Goal: Check status: Check status

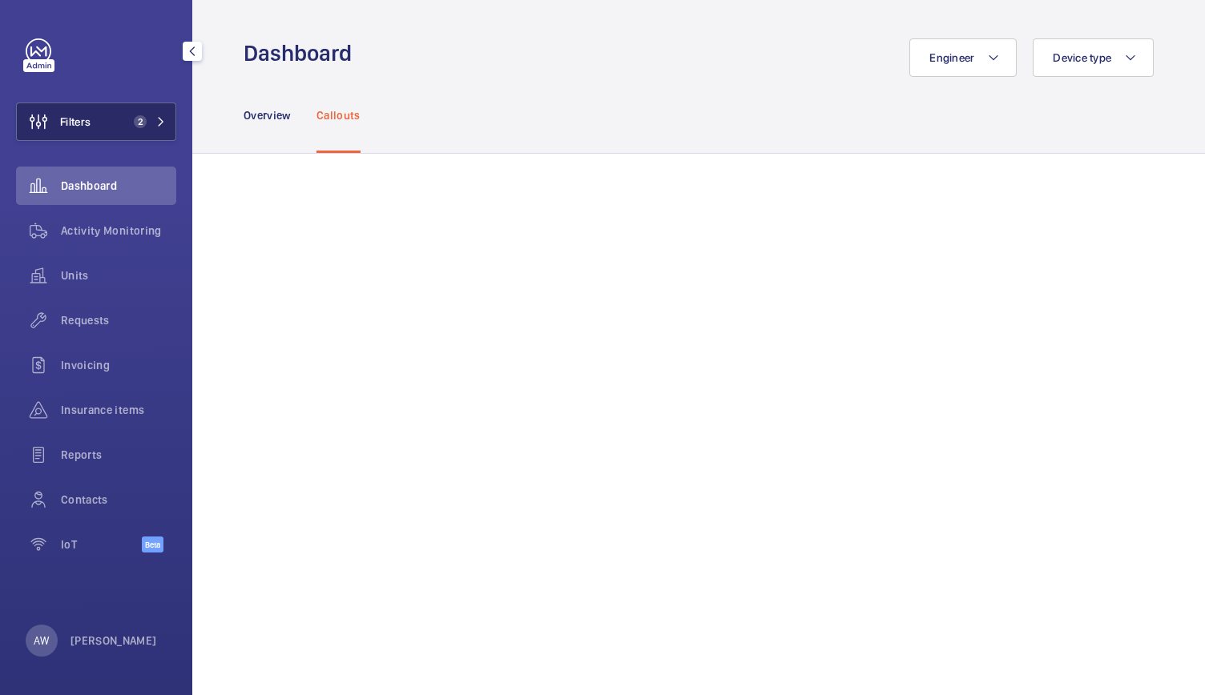
click at [144, 119] on span "2" at bounding box center [140, 121] width 13 height 13
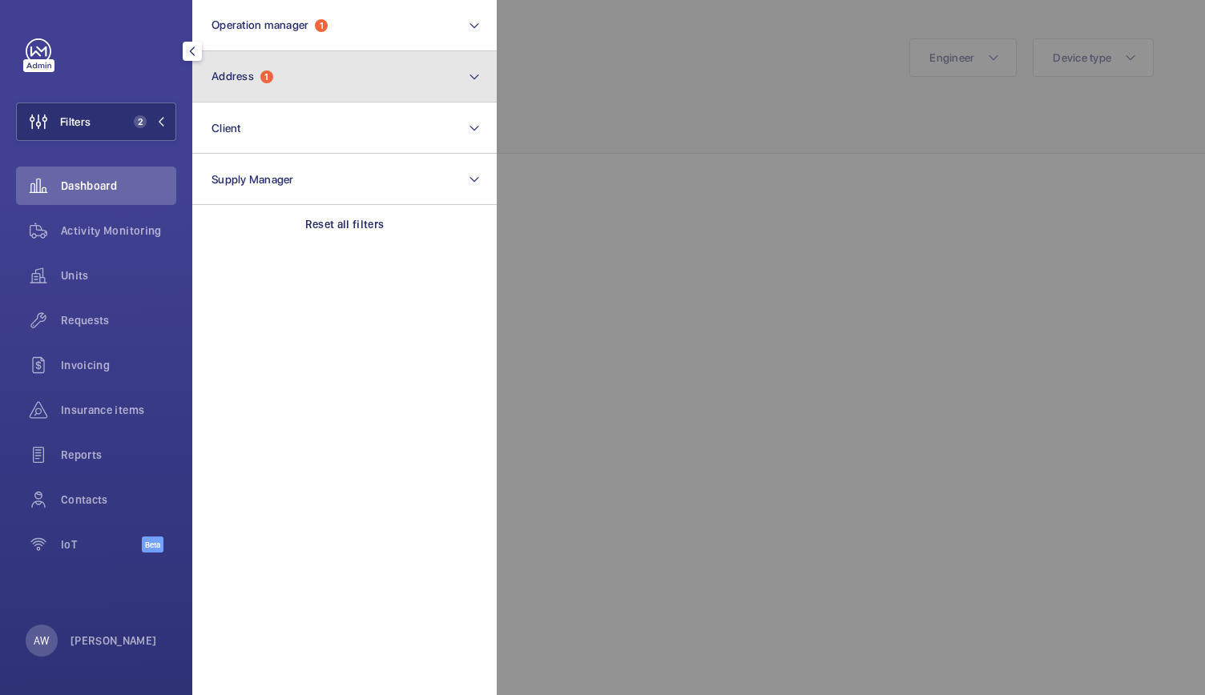
click at [258, 74] on span "Address 1" at bounding box center [242, 77] width 62 height 14
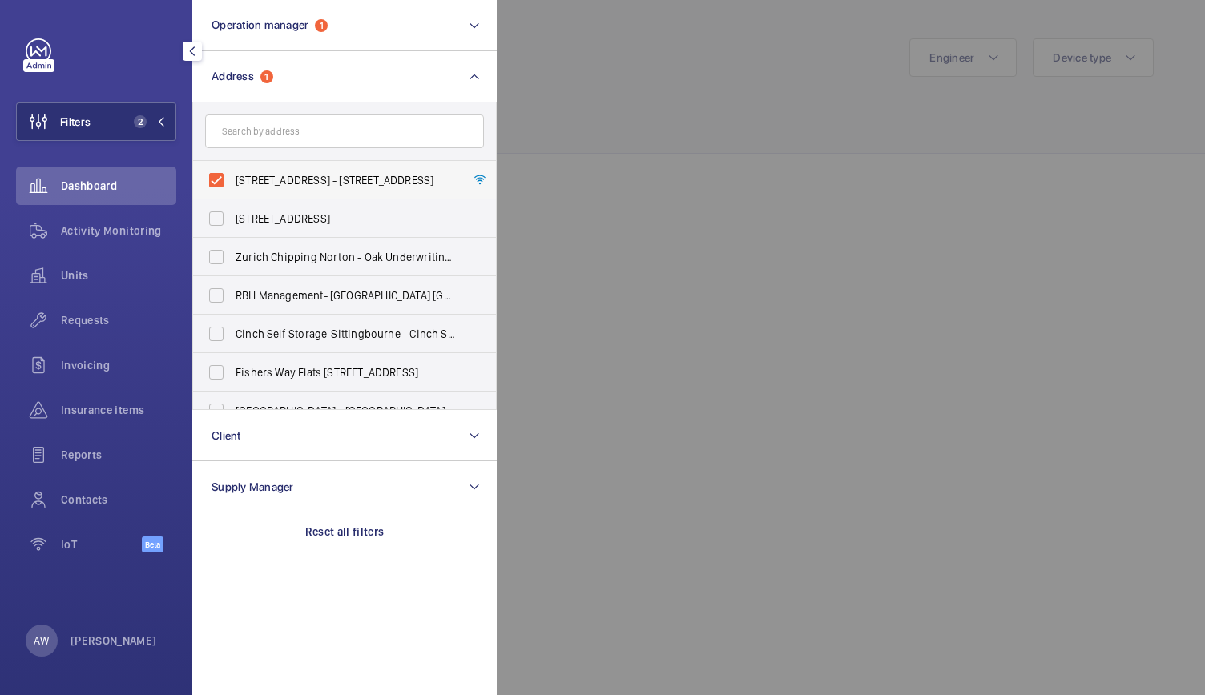
click at [216, 179] on label "[STREET_ADDRESS] - [STREET_ADDRESS]" at bounding box center [332, 180] width 279 height 38
click at [216, 179] on input "[STREET_ADDRESS] - [STREET_ADDRESS]" at bounding box center [216, 180] width 32 height 32
checkbox input "false"
click at [239, 139] on input "text" at bounding box center [344, 132] width 279 height 34
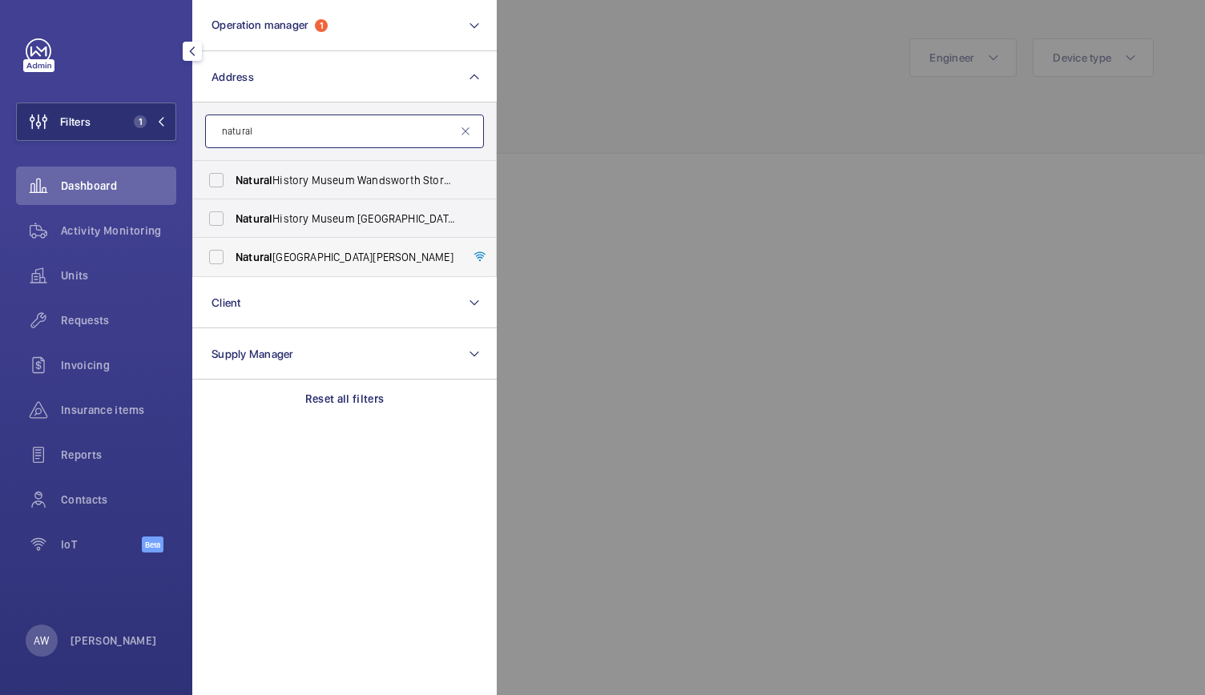
type input "natural"
click at [261, 252] on span "Natural" at bounding box center [253, 257] width 37 height 13
click at [232, 252] on input "[GEOGRAPHIC_DATA][PERSON_NAME]" at bounding box center [216, 257] width 32 height 32
checkbox input "true"
click at [639, 135] on div at bounding box center [1099, 347] width 1205 height 695
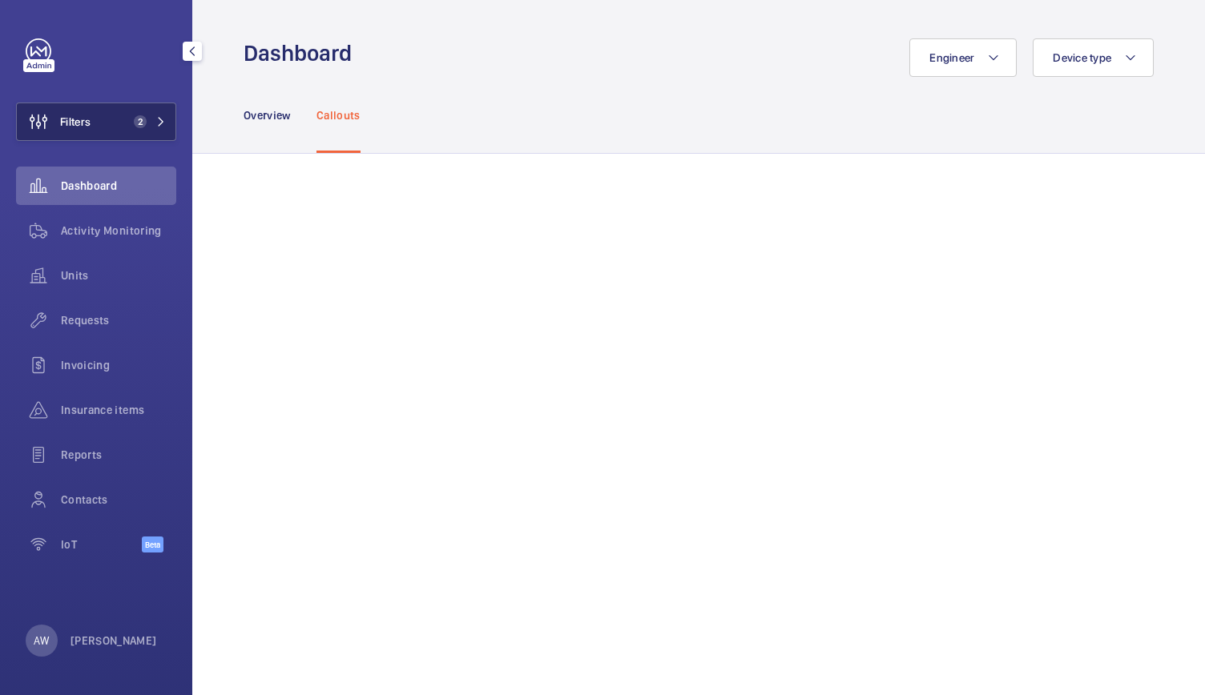
click at [126, 133] on button "Filters 2" at bounding box center [96, 122] width 160 height 38
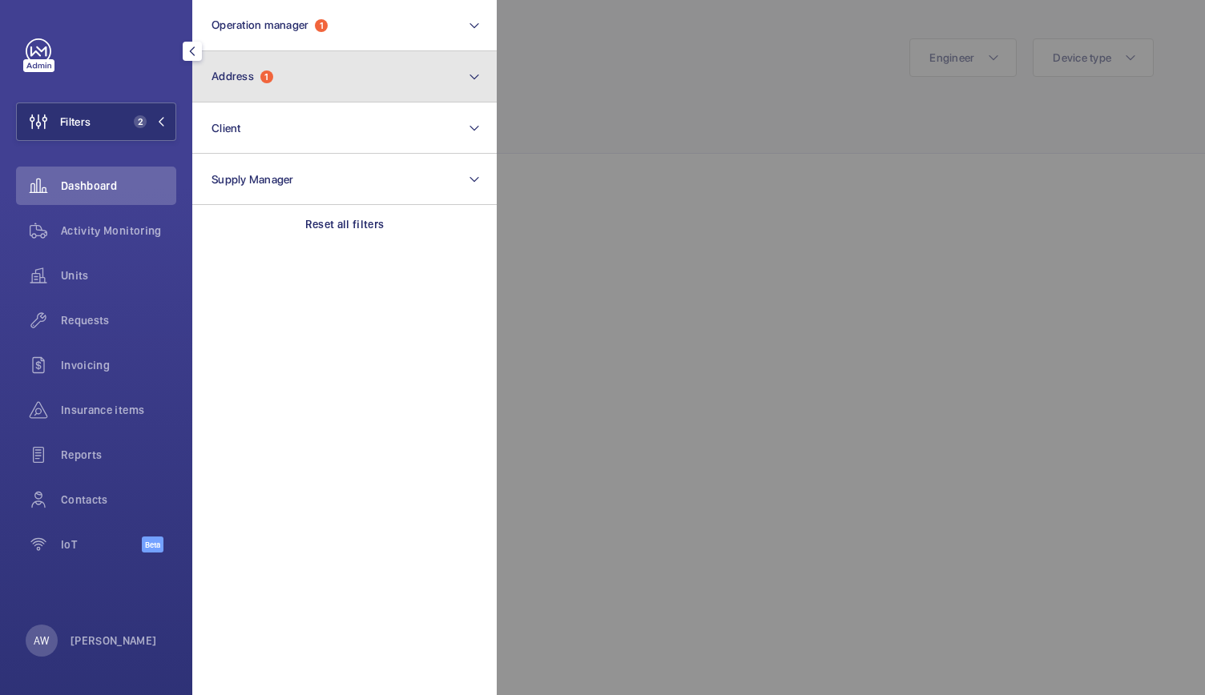
click at [257, 86] on button "Address 1" at bounding box center [344, 76] width 304 height 51
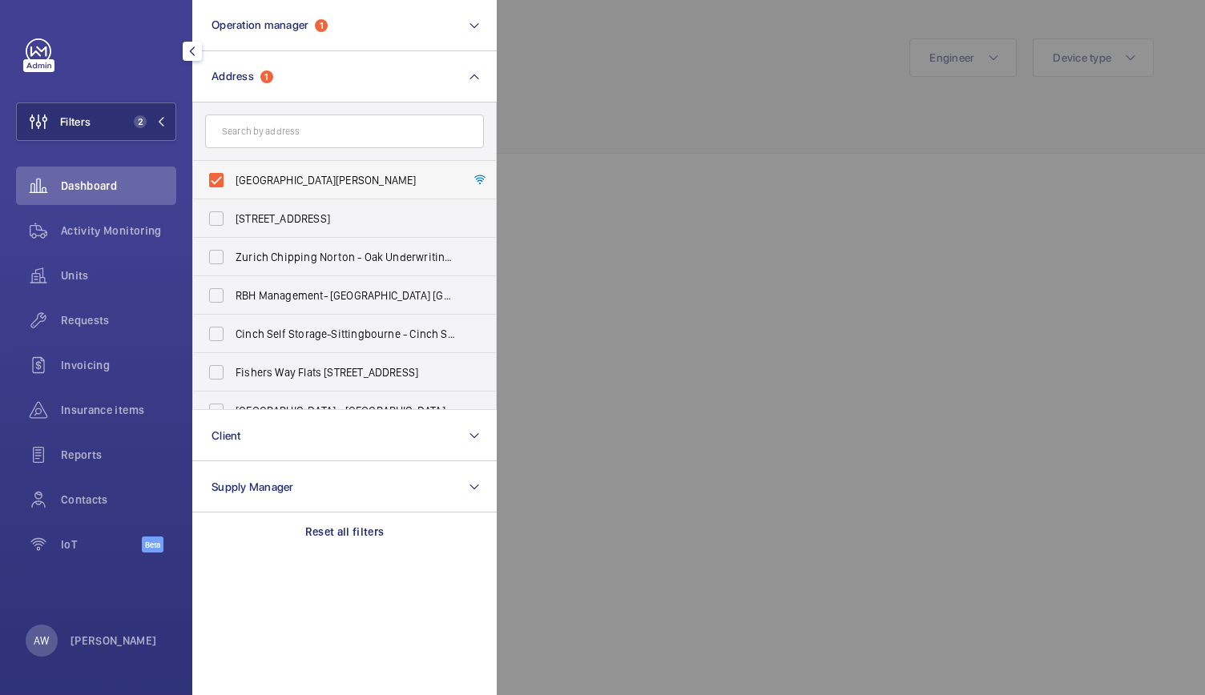
click at [217, 180] on label "[GEOGRAPHIC_DATA][PERSON_NAME]" at bounding box center [332, 180] width 279 height 38
click at [217, 180] on input "[GEOGRAPHIC_DATA][PERSON_NAME]" at bounding box center [216, 180] width 32 height 32
checkbox input "false"
click at [243, 124] on input "text" at bounding box center [344, 132] width 279 height 34
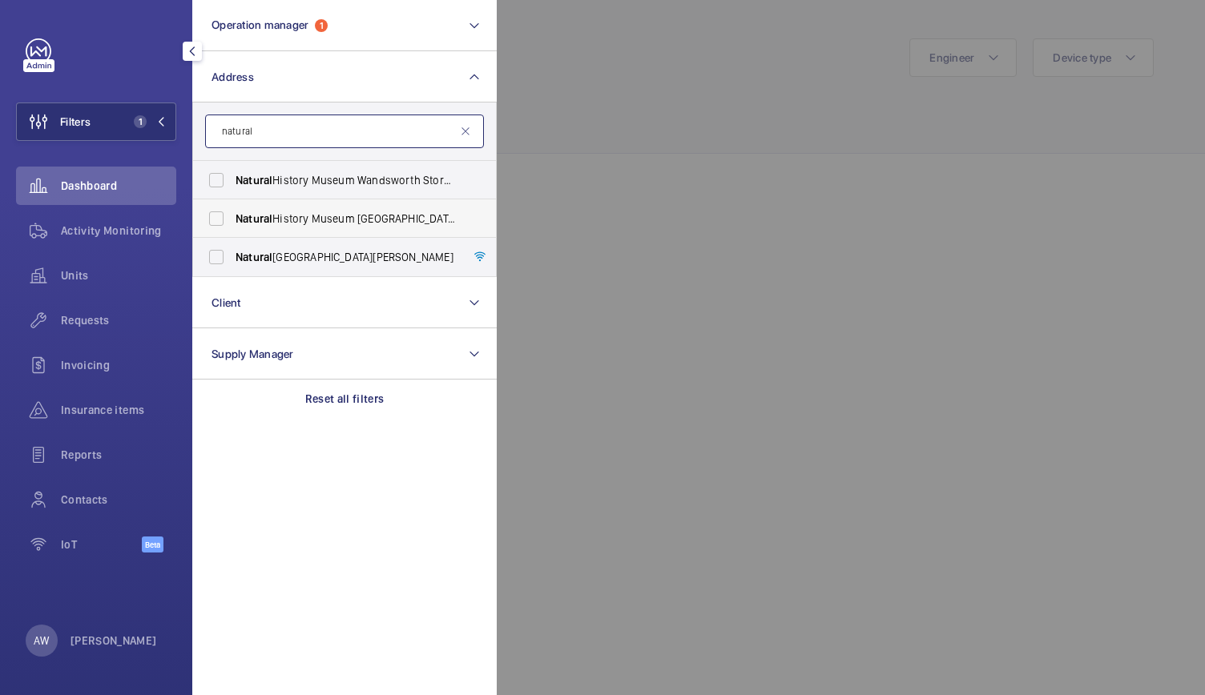
type input "natural"
click at [288, 219] on span "Natural History Museum [GEOGRAPHIC_DATA][PERSON_NAME]" at bounding box center [345, 219] width 220 height 16
click at [232, 219] on input "Natural History Museum [GEOGRAPHIC_DATA][PERSON_NAME]" at bounding box center [216, 219] width 32 height 32
checkbox input "true"
click at [591, 131] on div at bounding box center [1099, 347] width 1205 height 695
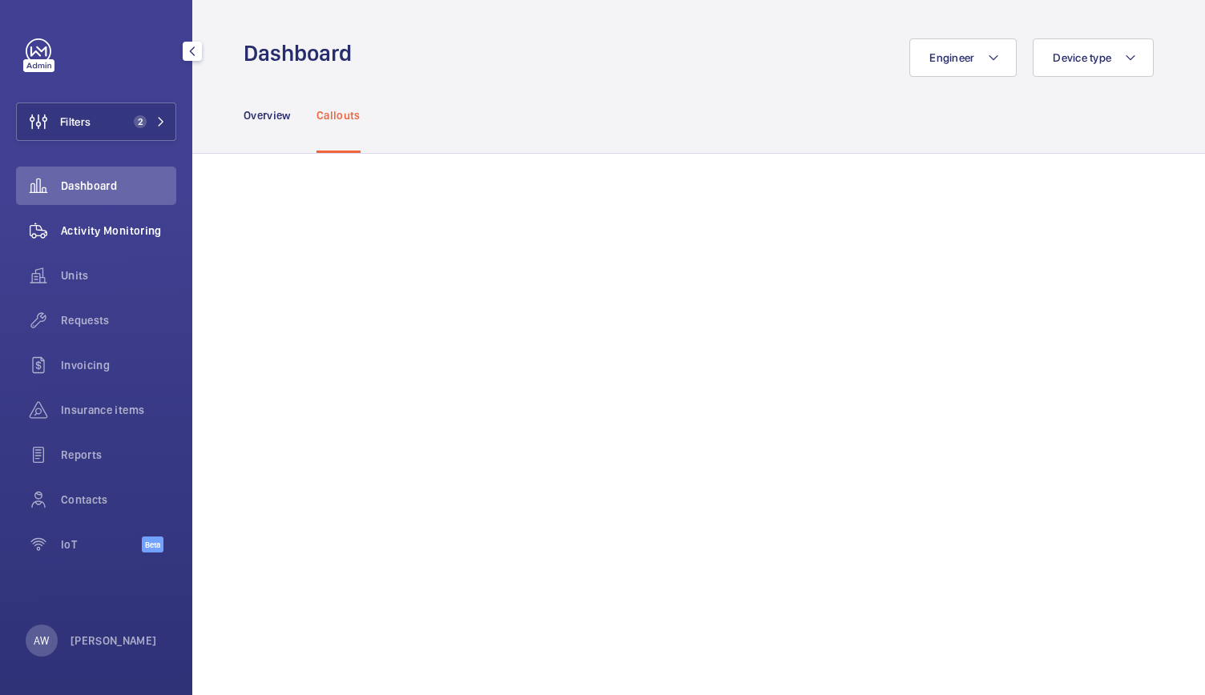
click at [119, 241] on div "Activity Monitoring" at bounding box center [96, 230] width 160 height 38
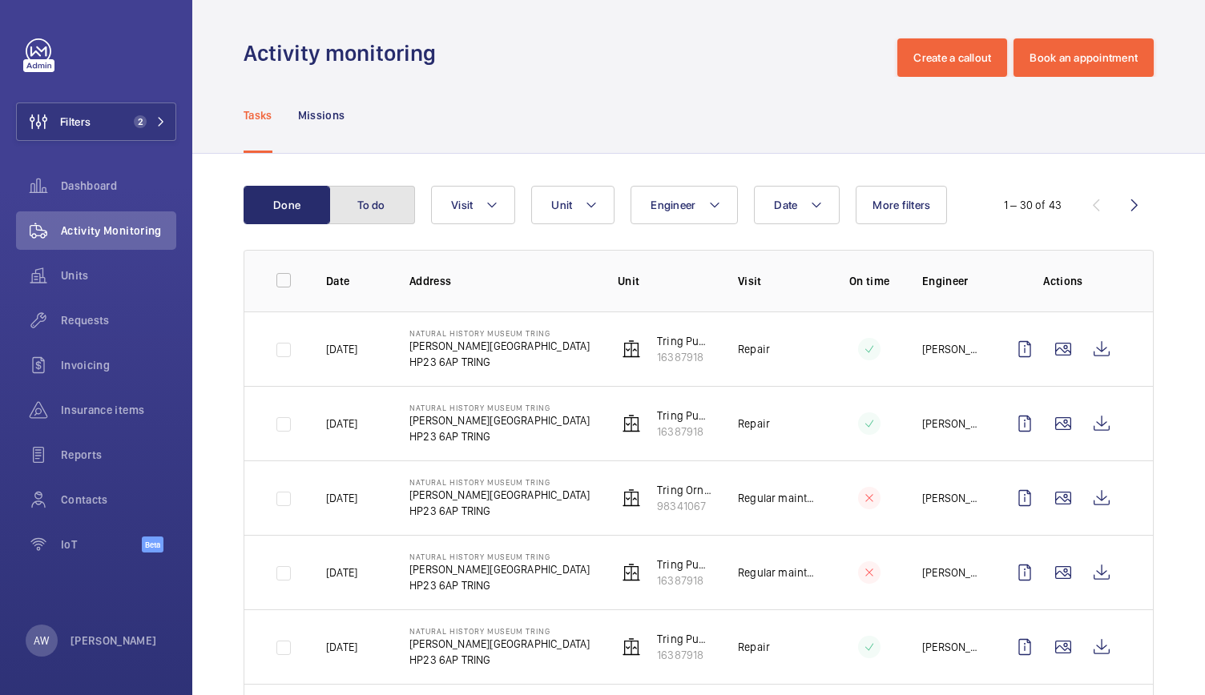
click at [368, 203] on button "To do" at bounding box center [371, 205] width 86 height 38
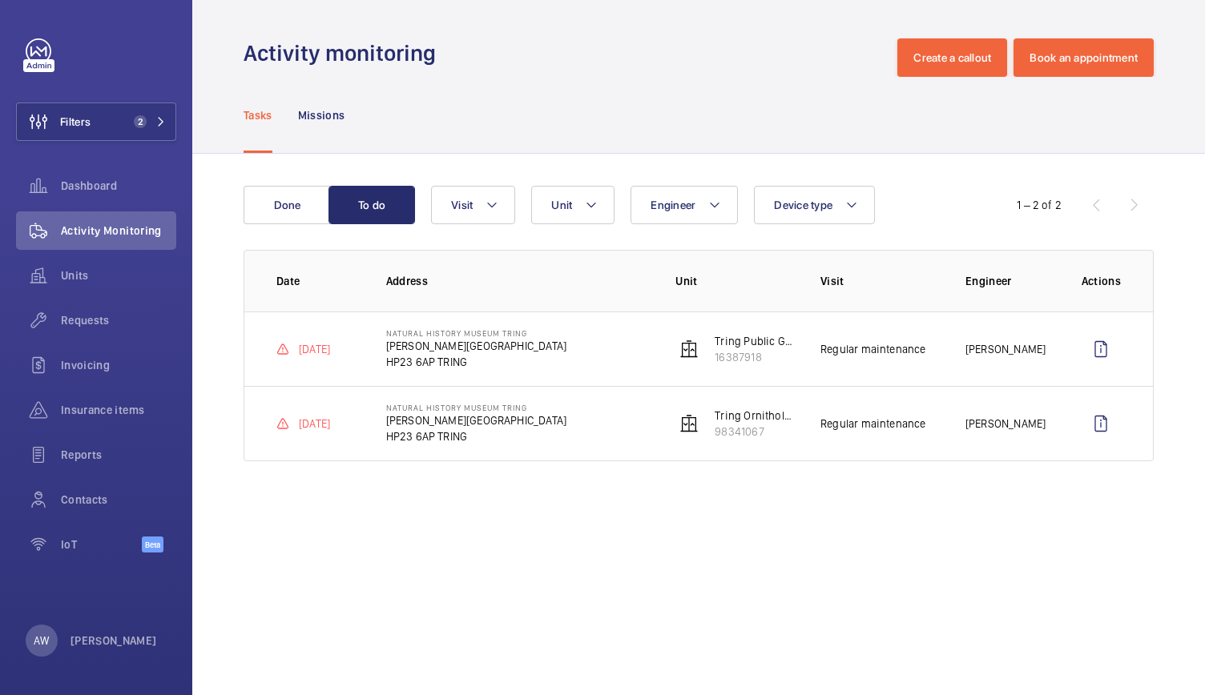
click at [1006, 509] on wm-front-admin-operations-monitoring "Activity monitoring Create a callout Book an appointment Tasks Missions Done To…" at bounding box center [698, 347] width 1012 height 695
click at [157, 135] on button "Filters 2" at bounding box center [96, 122] width 160 height 38
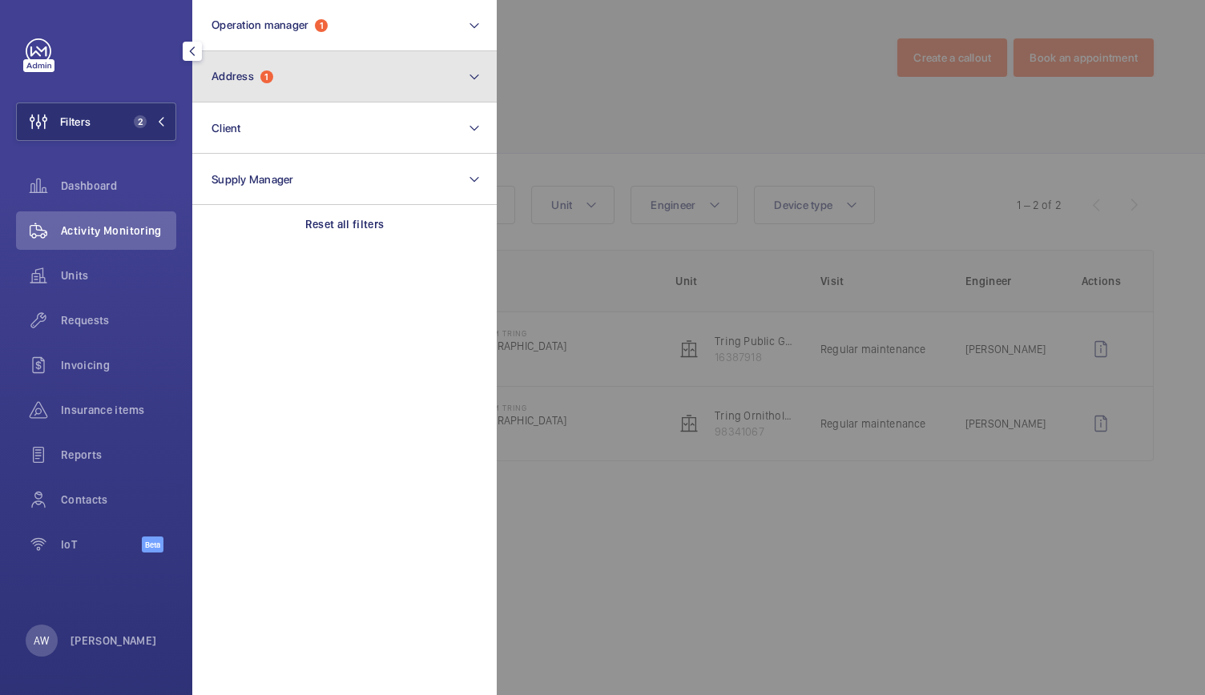
click at [288, 86] on button "Address 1" at bounding box center [344, 76] width 304 height 51
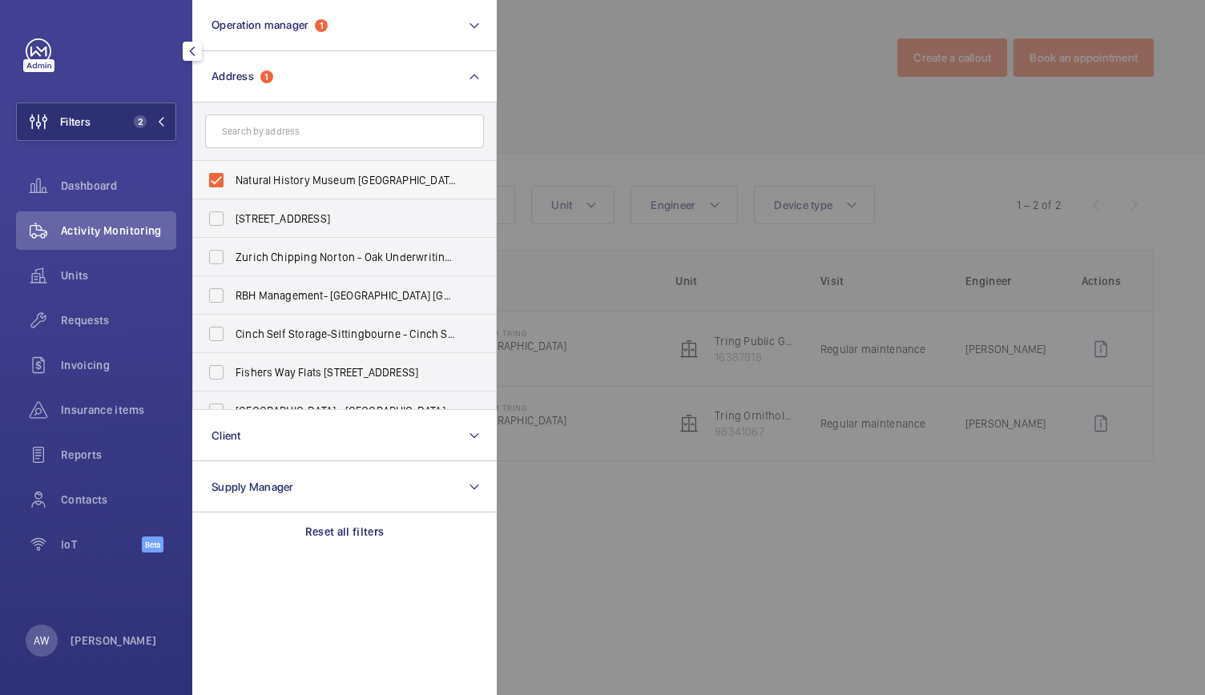
click at [215, 184] on label "Natural History Museum [GEOGRAPHIC_DATA][PERSON_NAME]" at bounding box center [332, 180] width 279 height 38
click at [215, 184] on input "Natural History Museum [GEOGRAPHIC_DATA][PERSON_NAME]" at bounding box center [216, 180] width 32 height 32
checkbox input "false"
click at [253, 135] on input "text" at bounding box center [344, 132] width 279 height 34
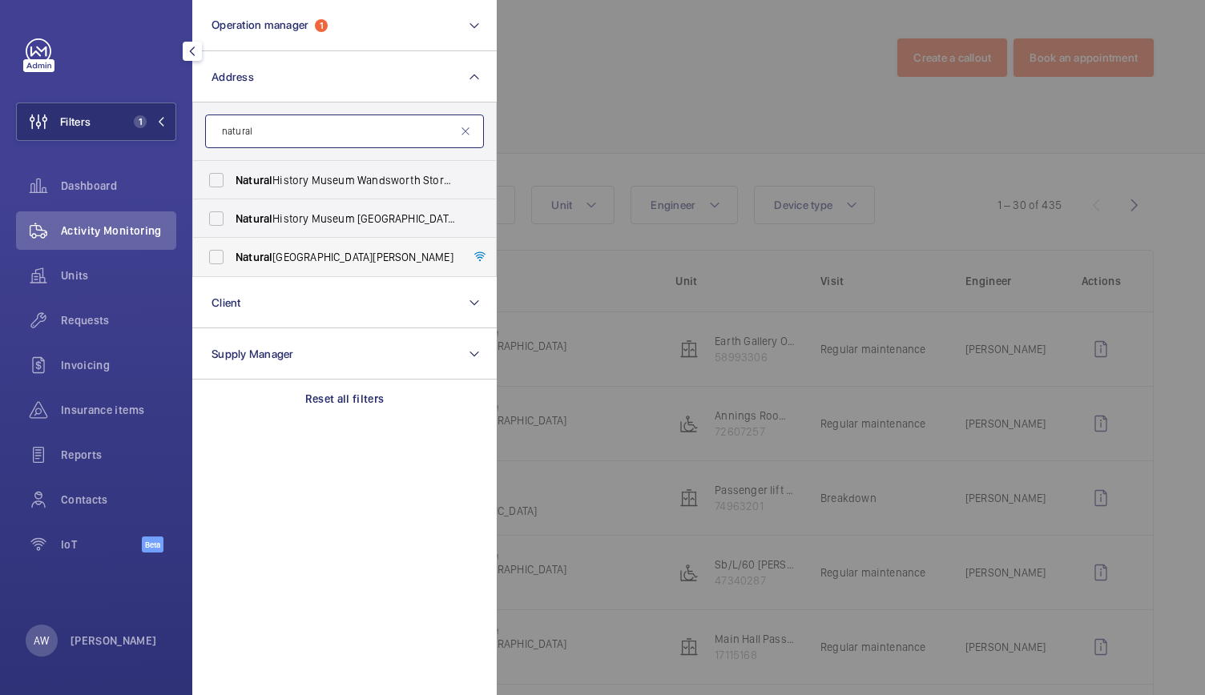
type input "natural"
click at [267, 249] on span "[GEOGRAPHIC_DATA][PERSON_NAME]" at bounding box center [345, 257] width 220 height 16
click at [232, 249] on input "[GEOGRAPHIC_DATA][PERSON_NAME]" at bounding box center [216, 257] width 32 height 32
checkbox input "true"
click at [577, 166] on div at bounding box center [1099, 347] width 1205 height 695
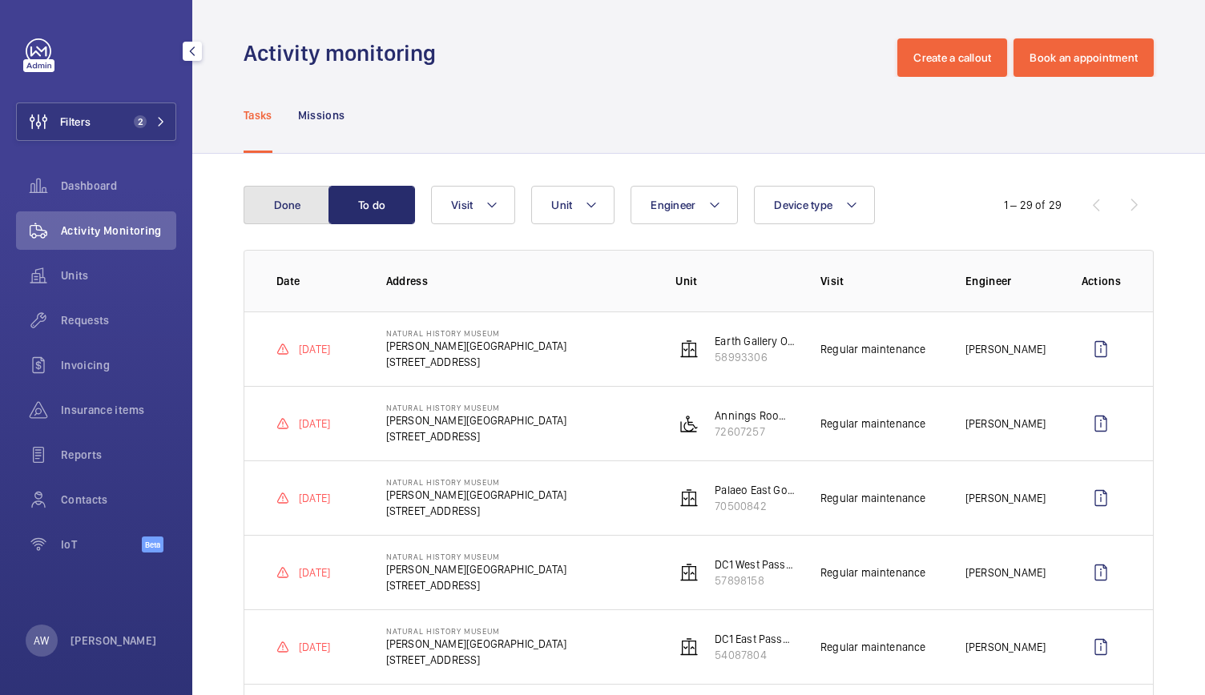
click at [272, 208] on button "Done" at bounding box center [286, 205] width 86 height 38
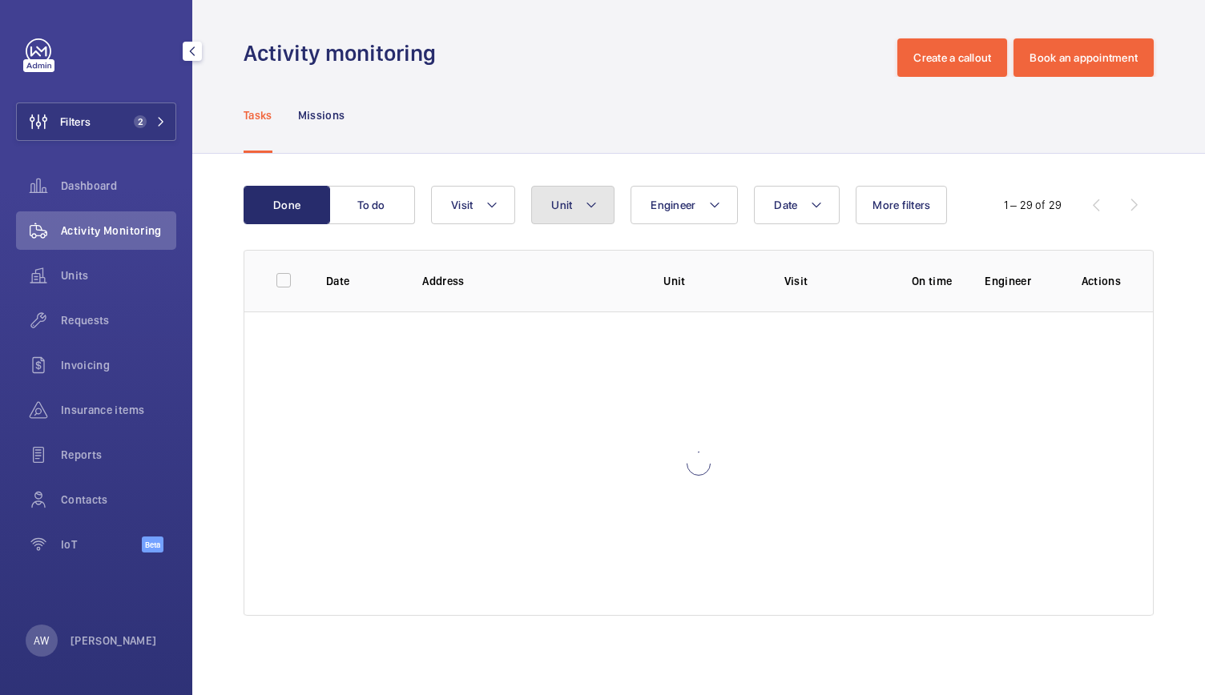
click at [548, 211] on button "Unit" at bounding box center [572, 205] width 83 height 38
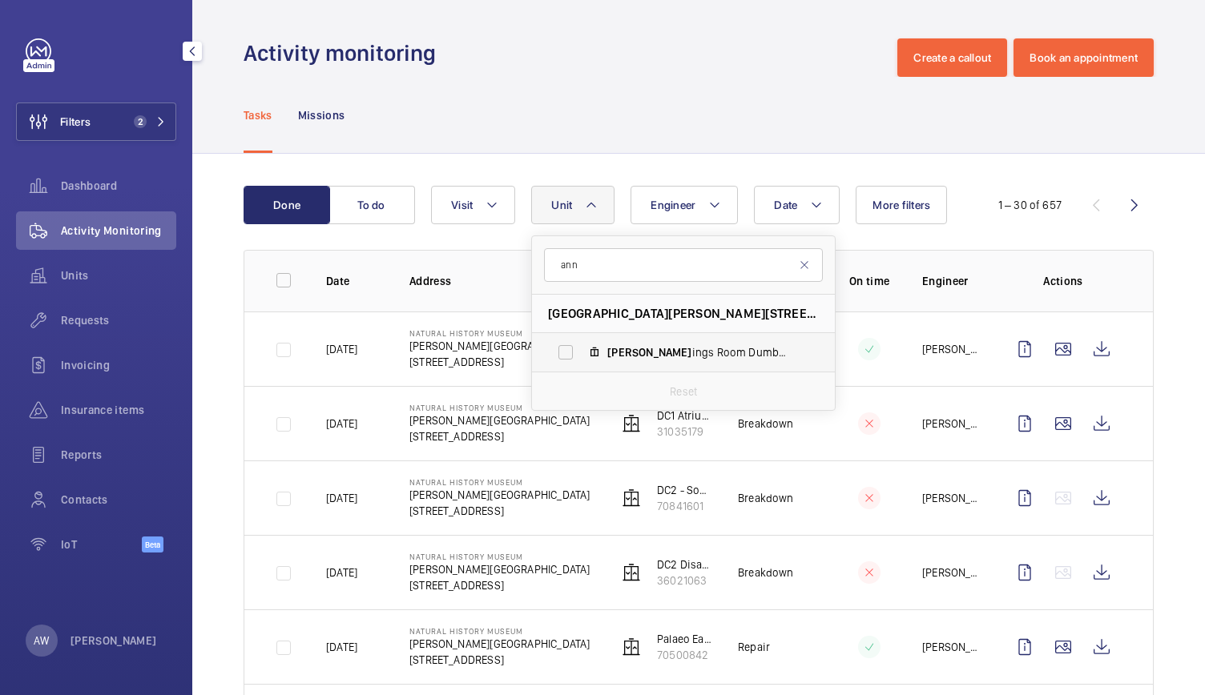
type input "ann"
click at [569, 353] on label "[PERSON_NAME] Room Dumbwaiter, 72607257" at bounding box center [670, 352] width 277 height 38
click at [569, 353] on input "[PERSON_NAME] Room Dumbwaiter, 72607257" at bounding box center [565, 352] width 32 height 32
checkbox input "true"
click at [593, 58] on div "Activity monitoring Create a callout Book an appointment" at bounding box center [698, 57] width 910 height 38
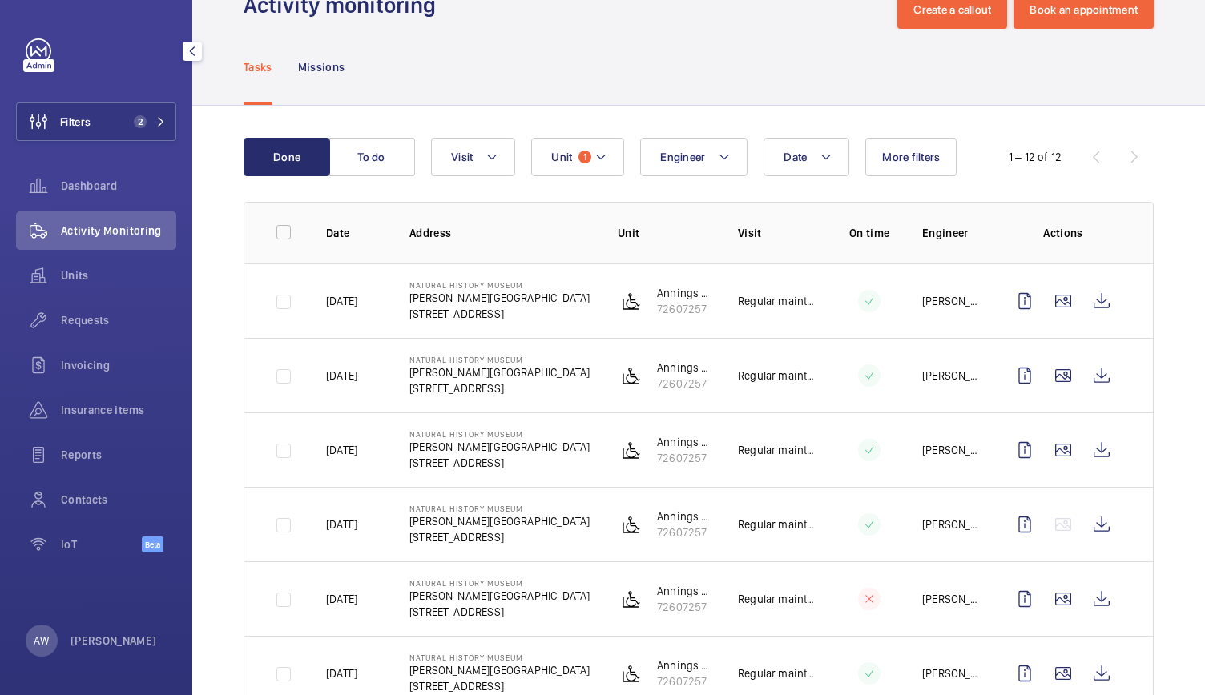
scroll to position [75, 0]
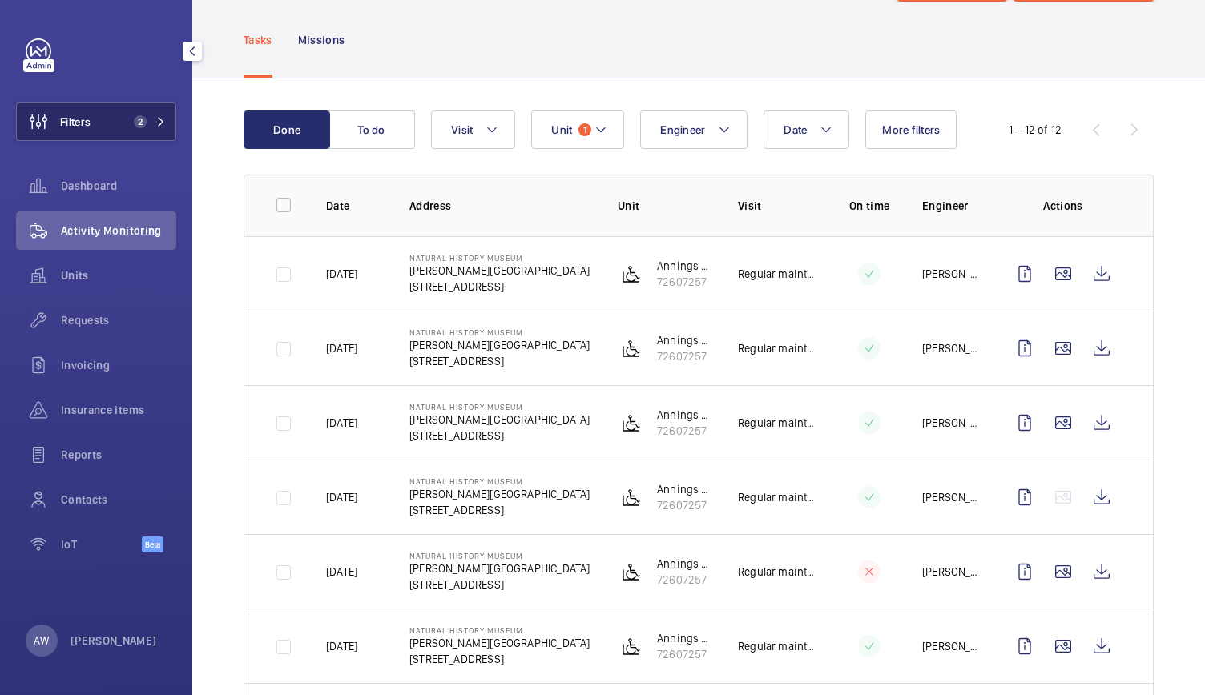
click at [125, 108] on button "Filters 2" at bounding box center [96, 122] width 160 height 38
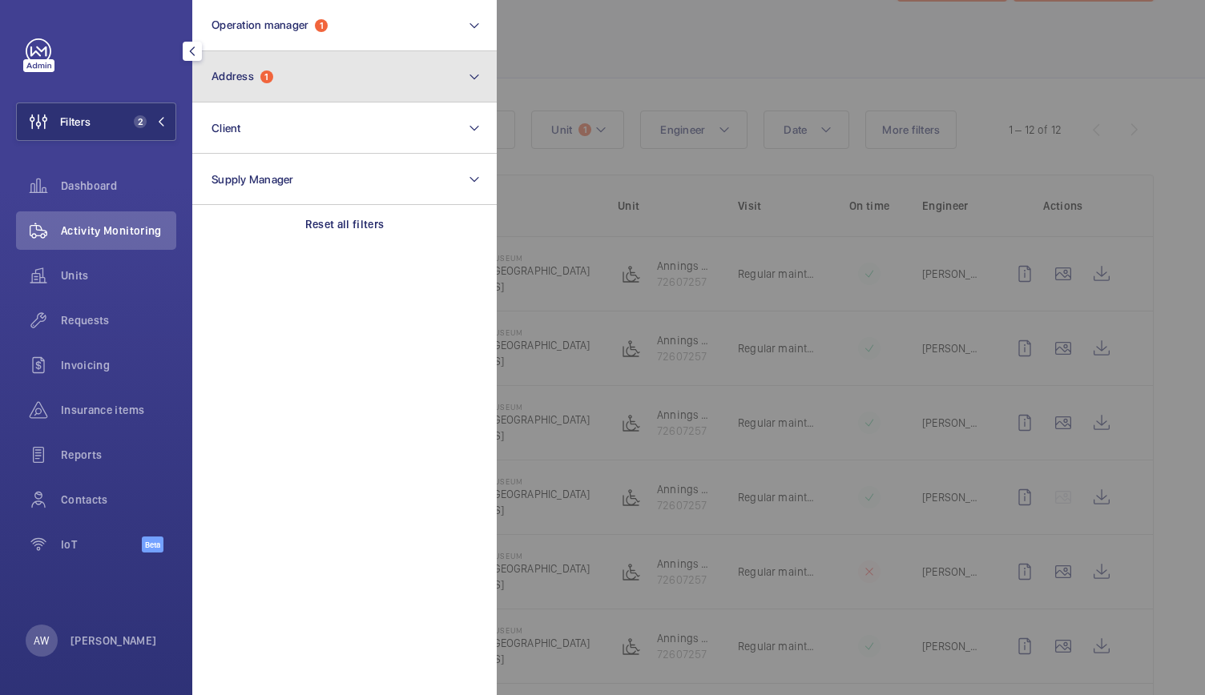
click at [328, 91] on button "Address 1" at bounding box center [344, 76] width 304 height 51
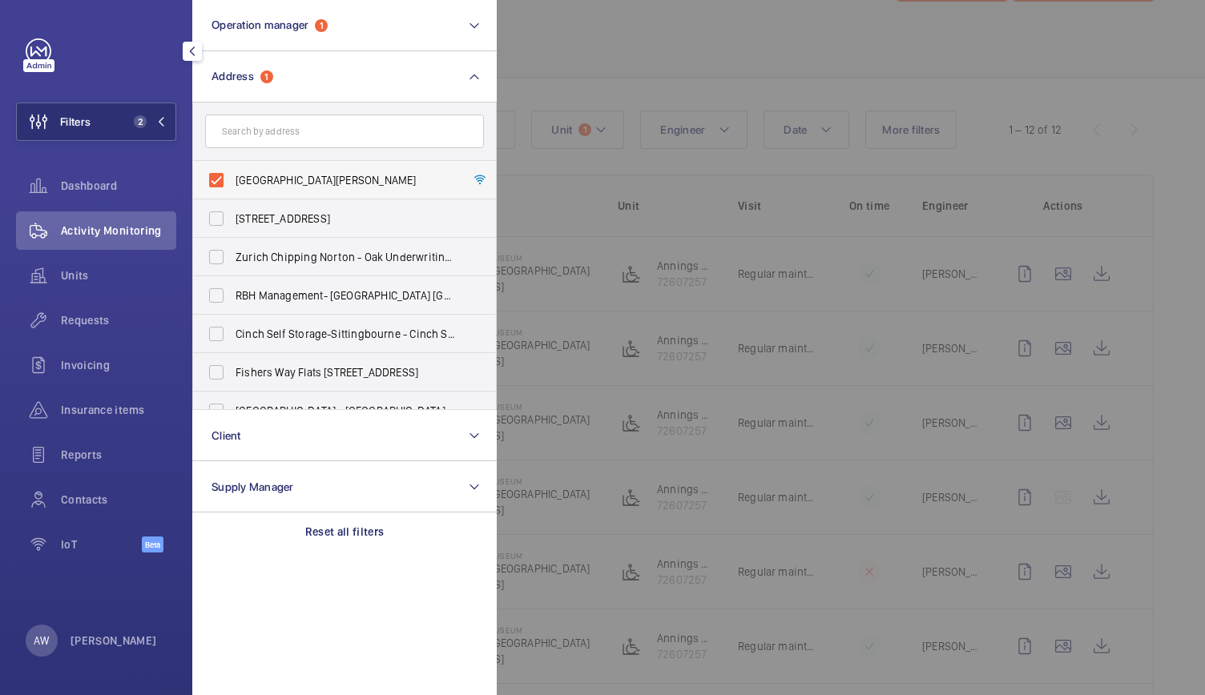
click at [216, 183] on label "[GEOGRAPHIC_DATA][PERSON_NAME]" at bounding box center [332, 180] width 279 height 38
click at [216, 183] on input "[GEOGRAPHIC_DATA][PERSON_NAME]" at bounding box center [216, 180] width 32 height 32
checkbox input "false"
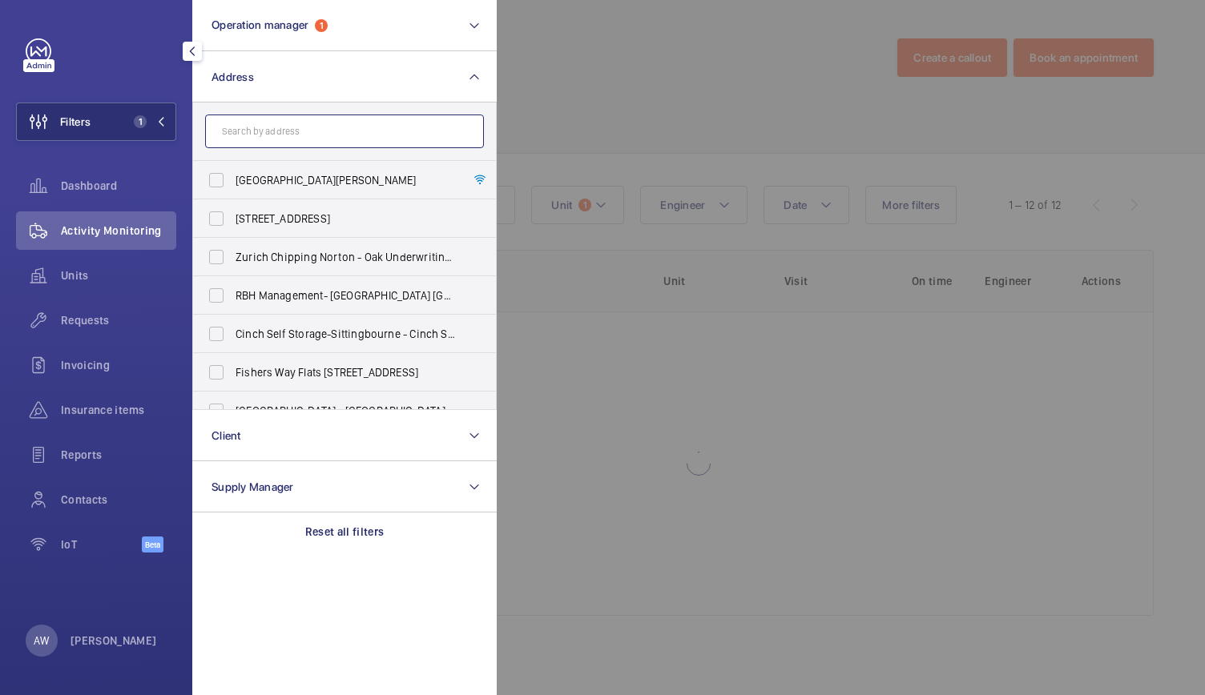
click at [241, 144] on input "text" at bounding box center [344, 132] width 279 height 34
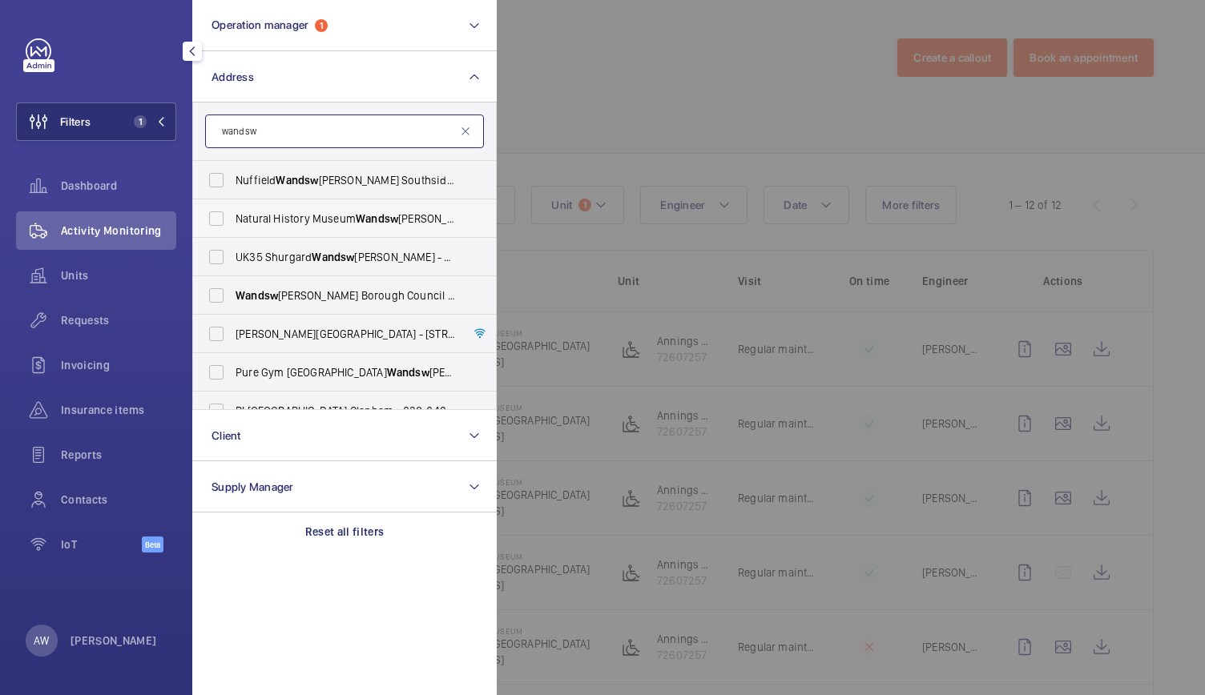
type input "wandsw"
click at [292, 224] on span "Natural History Museum Wandsw [PERSON_NAME] Storage Facility - [GEOGRAPHIC_DATA]" at bounding box center [345, 219] width 220 height 16
click at [232, 224] on input "Natural History Museum Wandsw [PERSON_NAME] Storage Facility - [GEOGRAPHIC_DATA]" at bounding box center [216, 219] width 32 height 32
checkbox input "true"
click at [686, 101] on div at bounding box center [1099, 347] width 1205 height 695
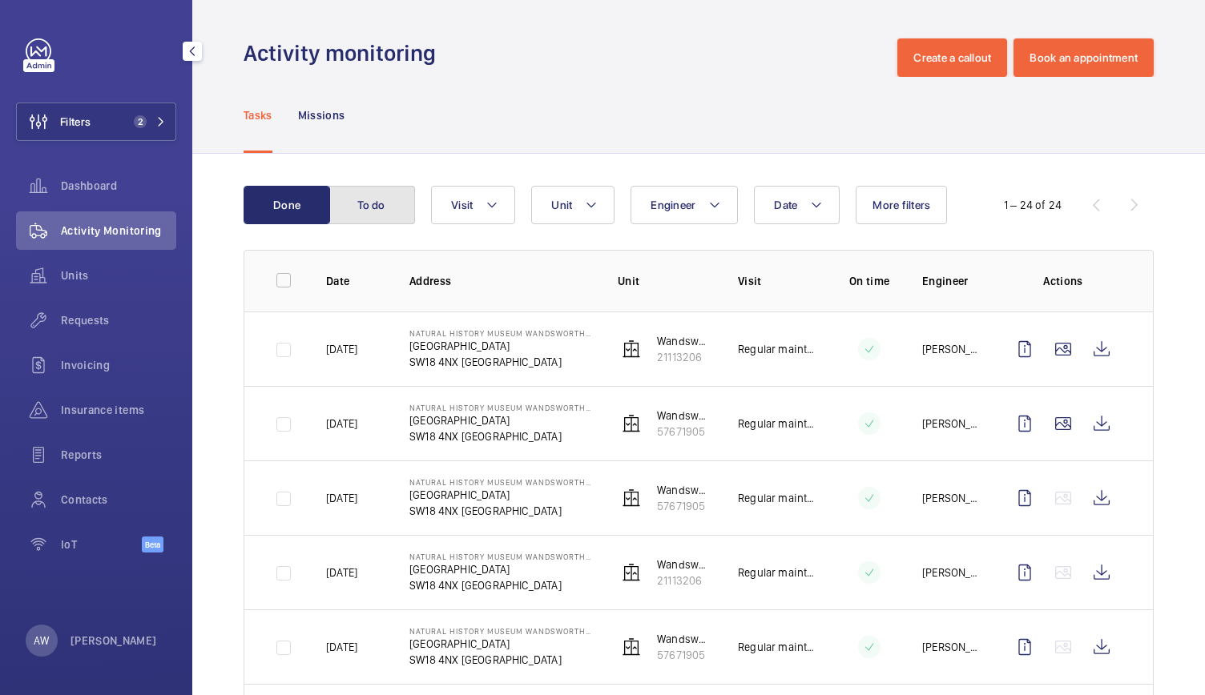
click at [369, 193] on button "To do" at bounding box center [371, 205] width 86 height 38
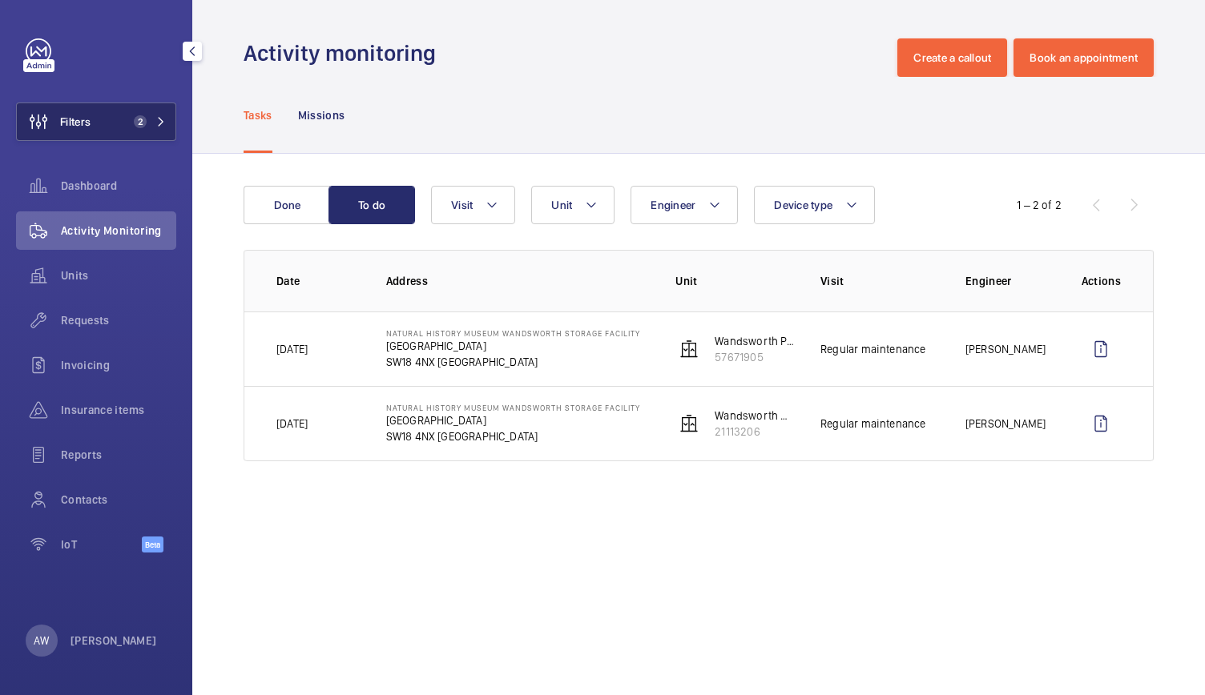
click at [144, 127] on span "2" at bounding box center [136, 121] width 19 height 13
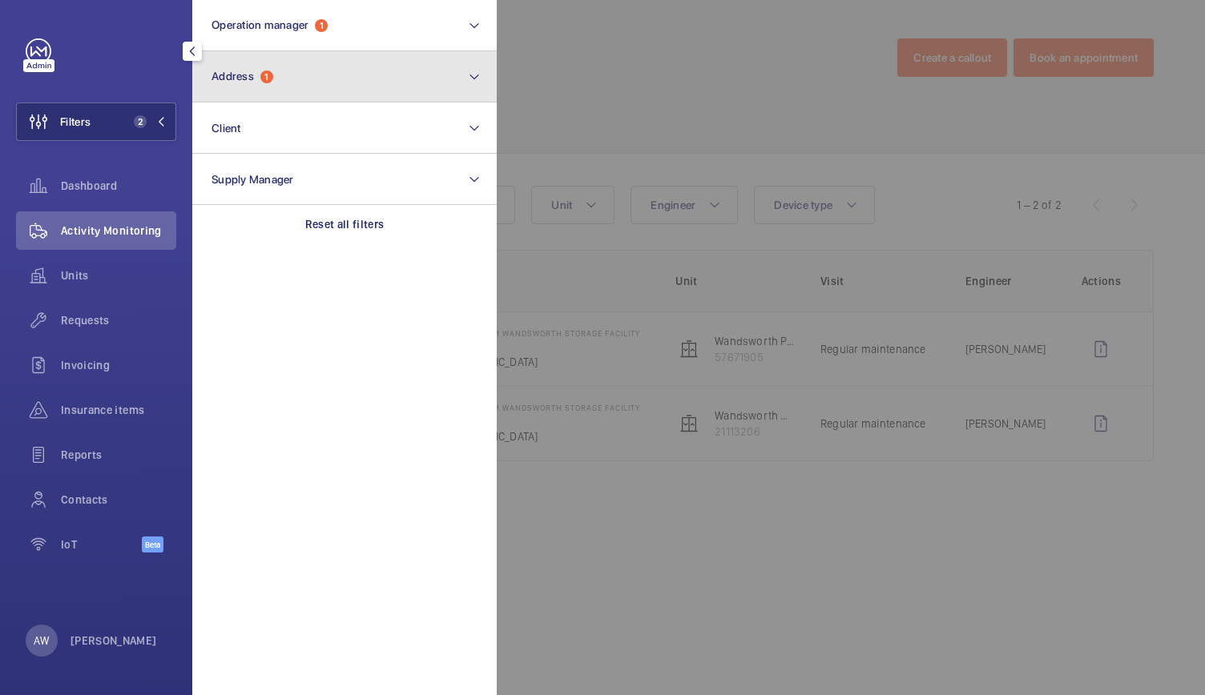
click at [258, 83] on button "Address 1" at bounding box center [344, 76] width 304 height 51
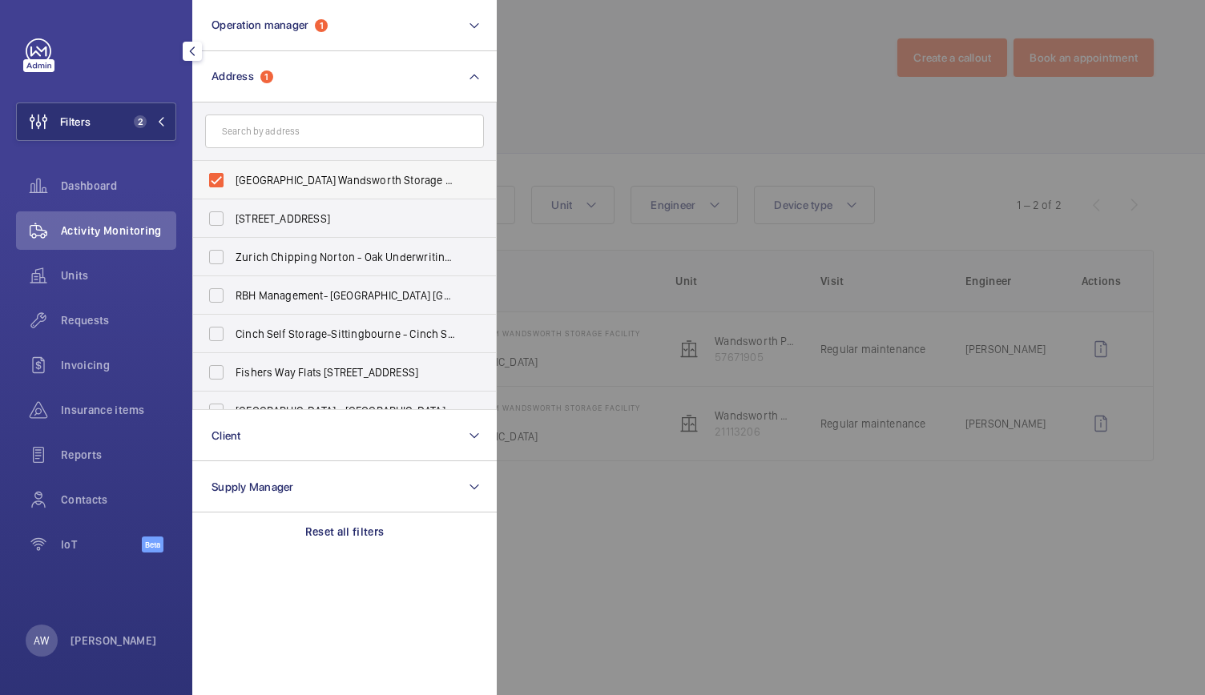
click at [215, 185] on label "[GEOGRAPHIC_DATA] Wandsworth Storage Facility - [GEOGRAPHIC_DATA]" at bounding box center [332, 180] width 279 height 38
click at [215, 185] on input "[GEOGRAPHIC_DATA] Wandsworth Storage Facility - [GEOGRAPHIC_DATA]" at bounding box center [216, 180] width 32 height 32
checkbox input "false"
click at [253, 137] on input "text" at bounding box center [344, 132] width 279 height 34
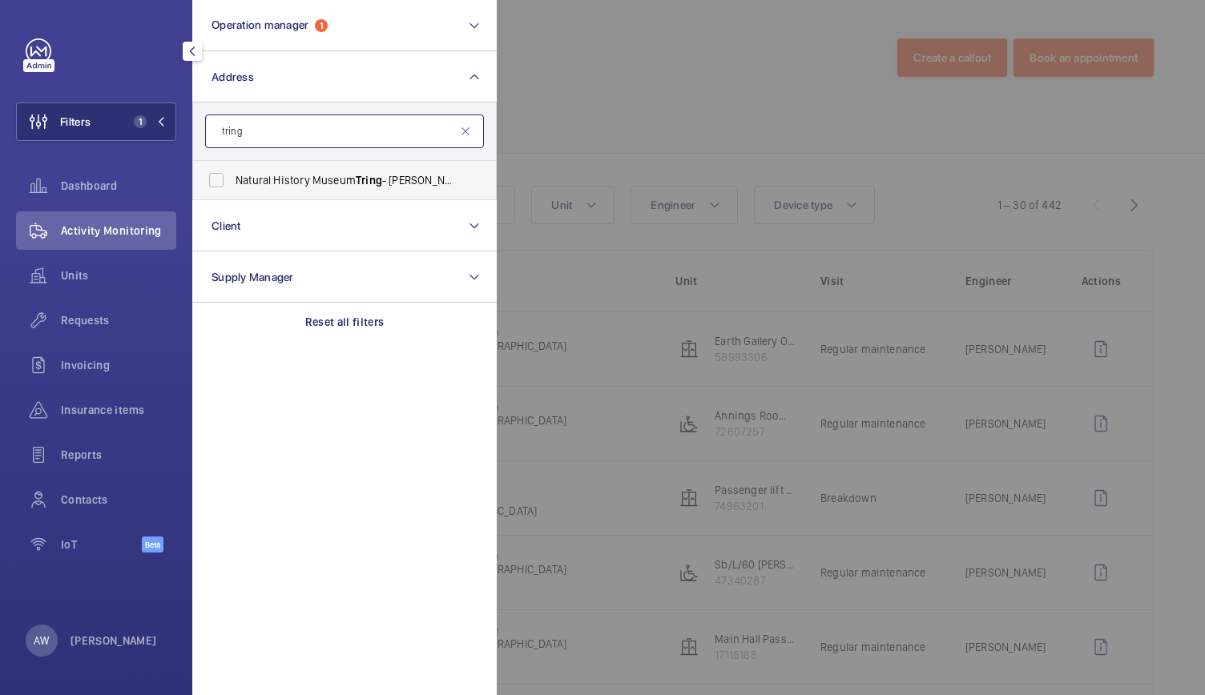
type input "tring"
click at [268, 191] on label "Natural History Museum [GEOGRAPHIC_DATA][PERSON_NAME]" at bounding box center [332, 180] width 279 height 38
click at [232, 191] on input "Natural History Museum [GEOGRAPHIC_DATA][PERSON_NAME]" at bounding box center [216, 180] width 32 height 32
checkbox input "true"
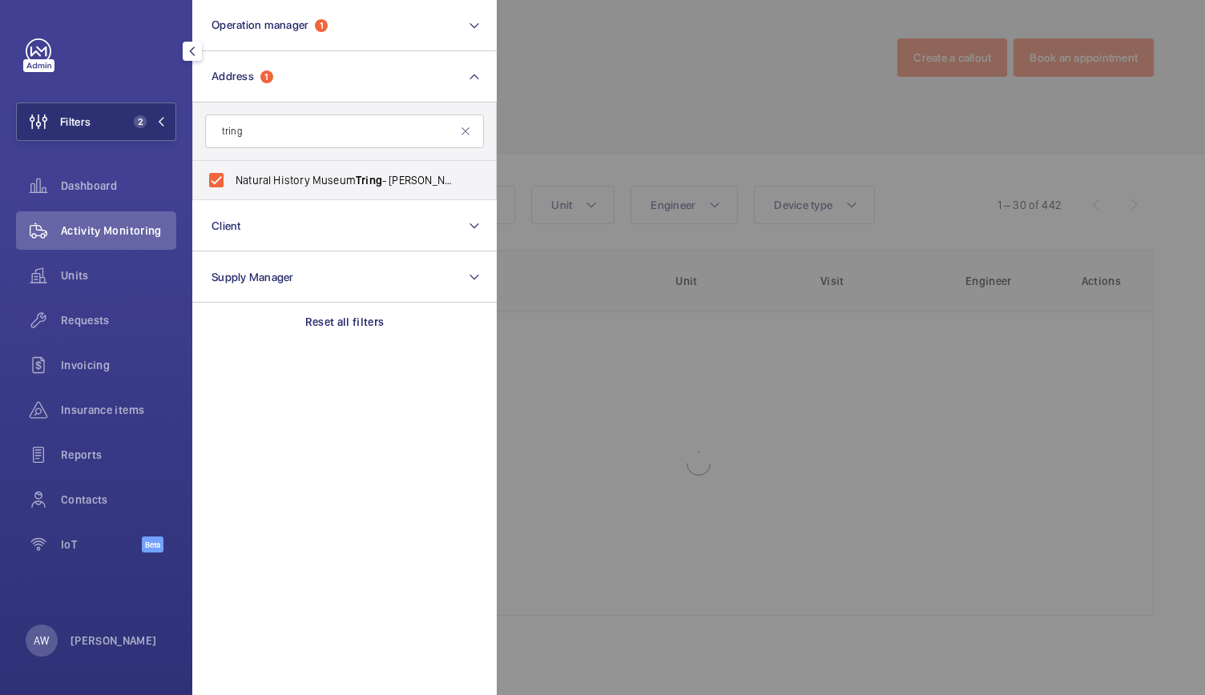
click at [681, 102] on div at bounding box center [1099, 347] width 1205 height 695
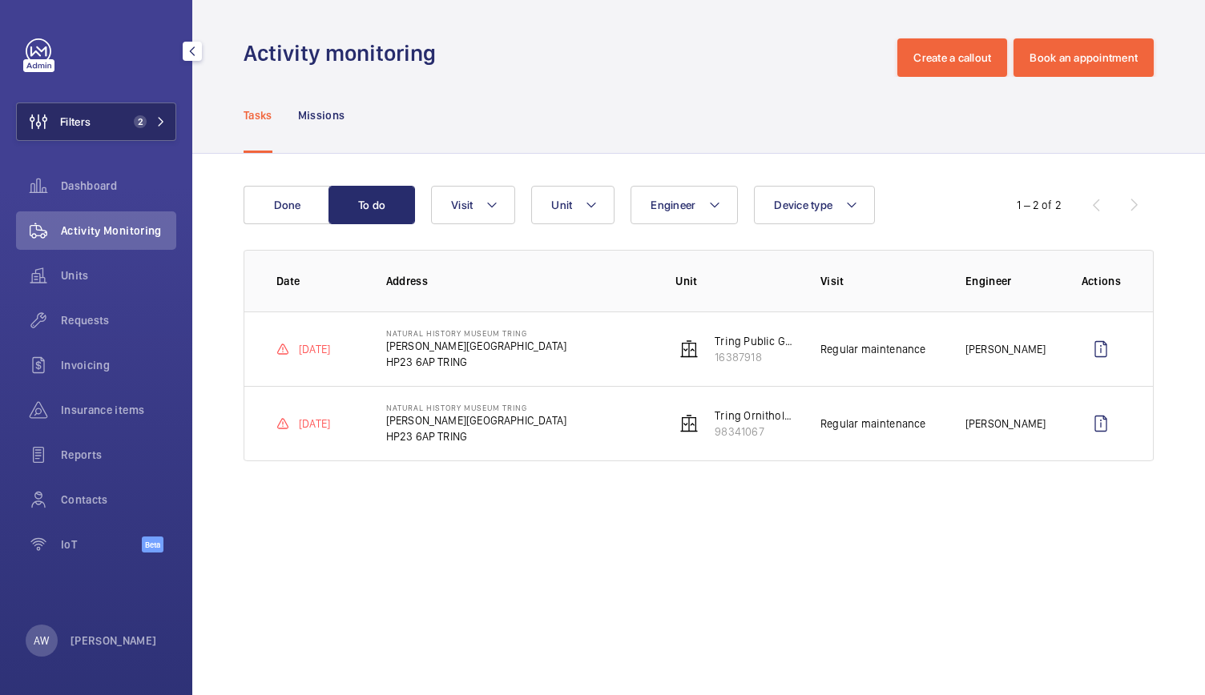
click at [167, 111] on button "Filters 2" at bounding box center [96, 122] width 160 height 38
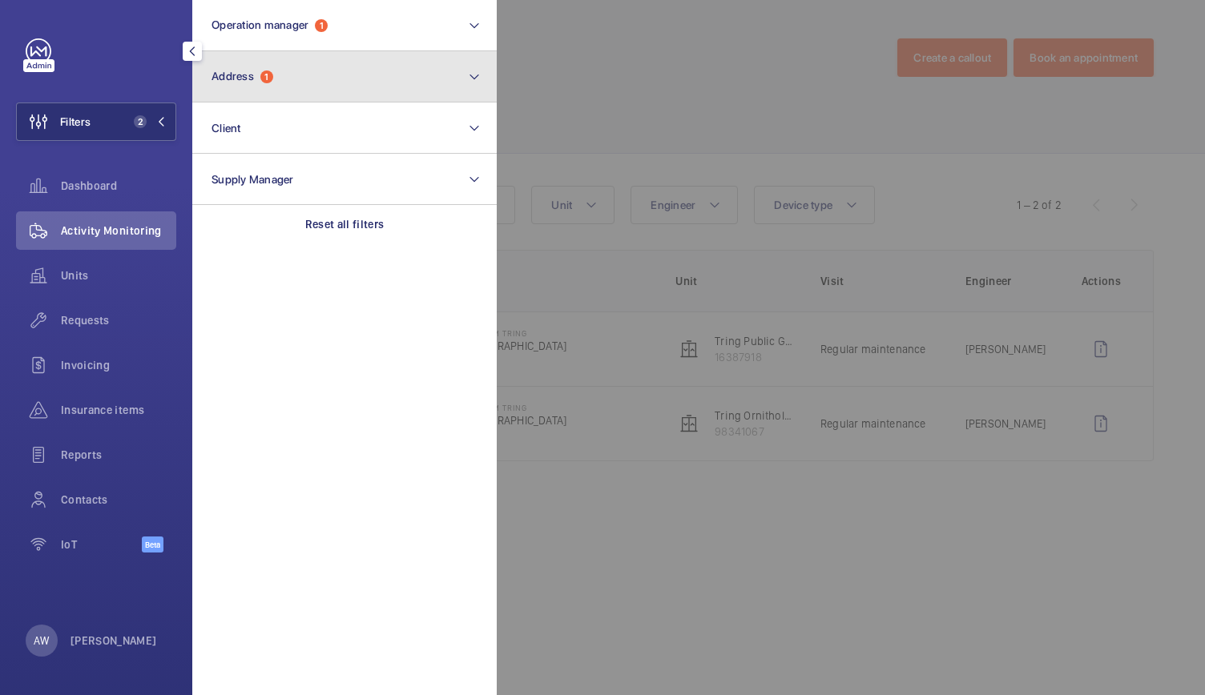
click at [308, 94] on button "Address 1" at bounding box center [344, 76] width 304 height 51
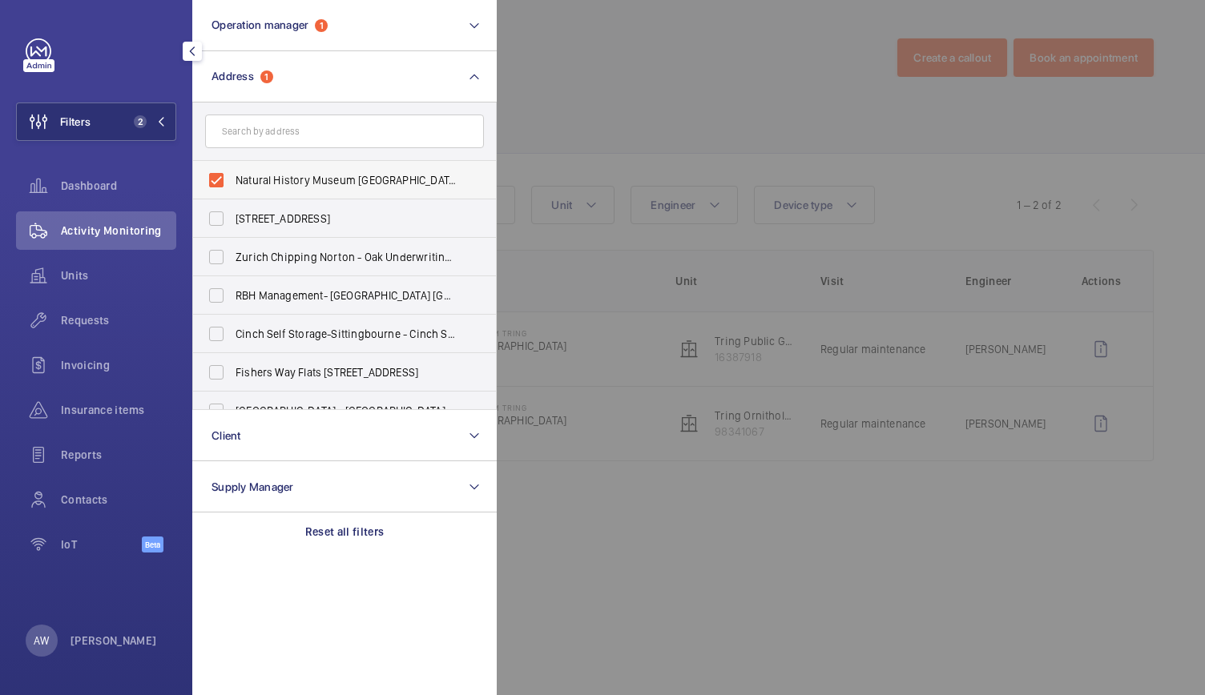
click at [217, 183] on label "Natural History Museum [GEOGRAPHIC_DATA][PERSON_NAME]" at bounding box center [332, 180] width 279 height 38
click at [217, 183] on input "Natural History Museum [GEOGRAPHIC_DATA][PERSON_NAME]" at bounding box center [216, 180] width 32 height 32
checkbox input "false"
click at [255, 131] on input "text" at bounding box center [344, 132] width 279 height 34
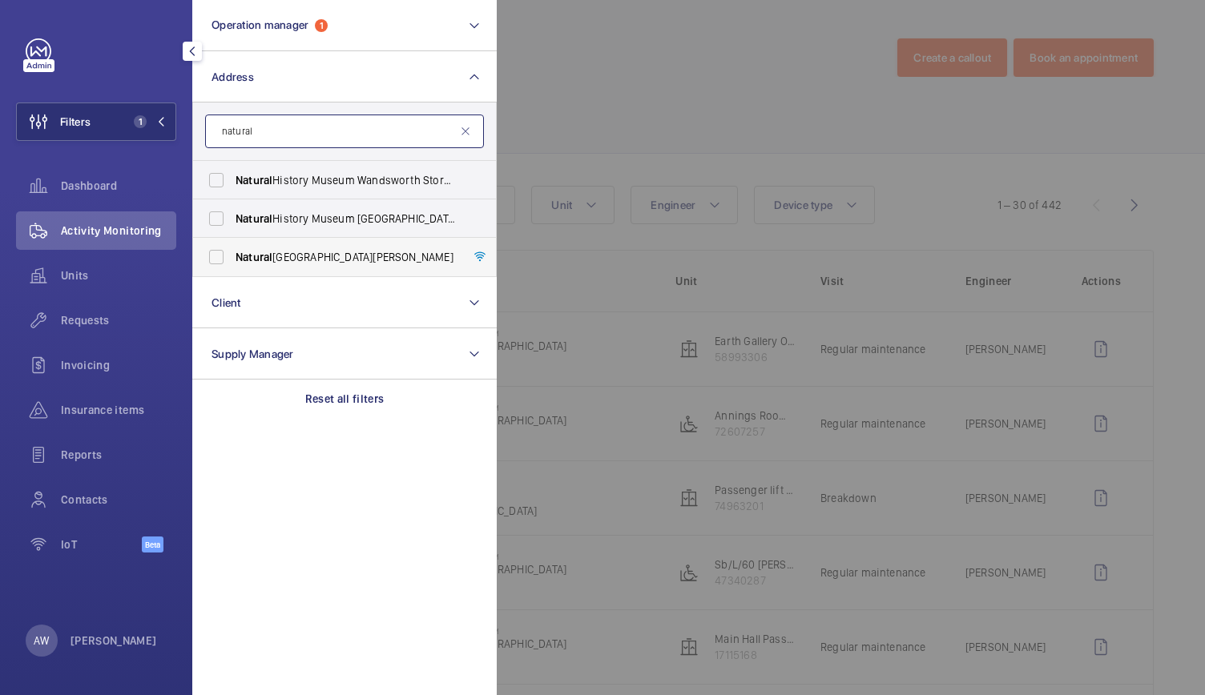
type input "natural"
click at [264, 251] on span "Natural" at bounding box center [253, 257] width 37 height 13
click at [232, 249] on input "[GEOGRAPHIC_DATA][PERSON_NAME]" at bounding box center [216, 257] width 32 height 32
checkbox input "true"
click at [610, 211] on div at bounding box center [1099, 347] width 1205 height 695
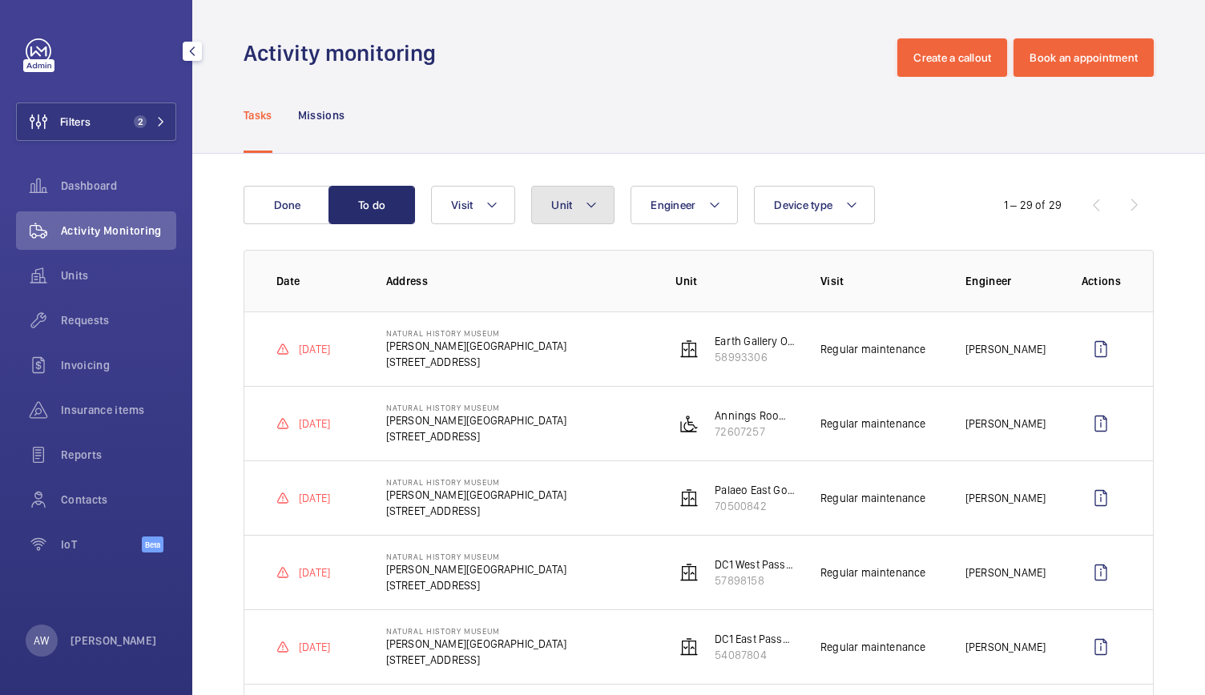
click at [593, 211] on mat-icon at bounding box center [591, 204] width 13 height 19
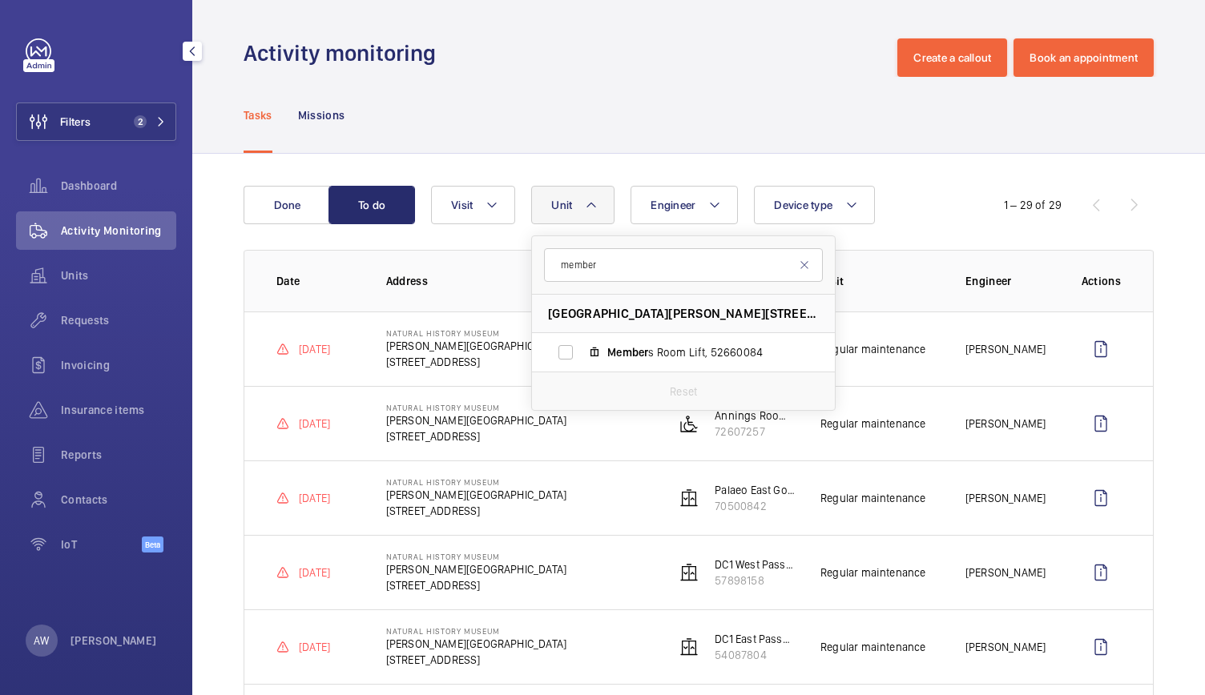
type input "member"
click at [77, 269] on span "Units" at bounding box center [118, 275] width 115 height 16
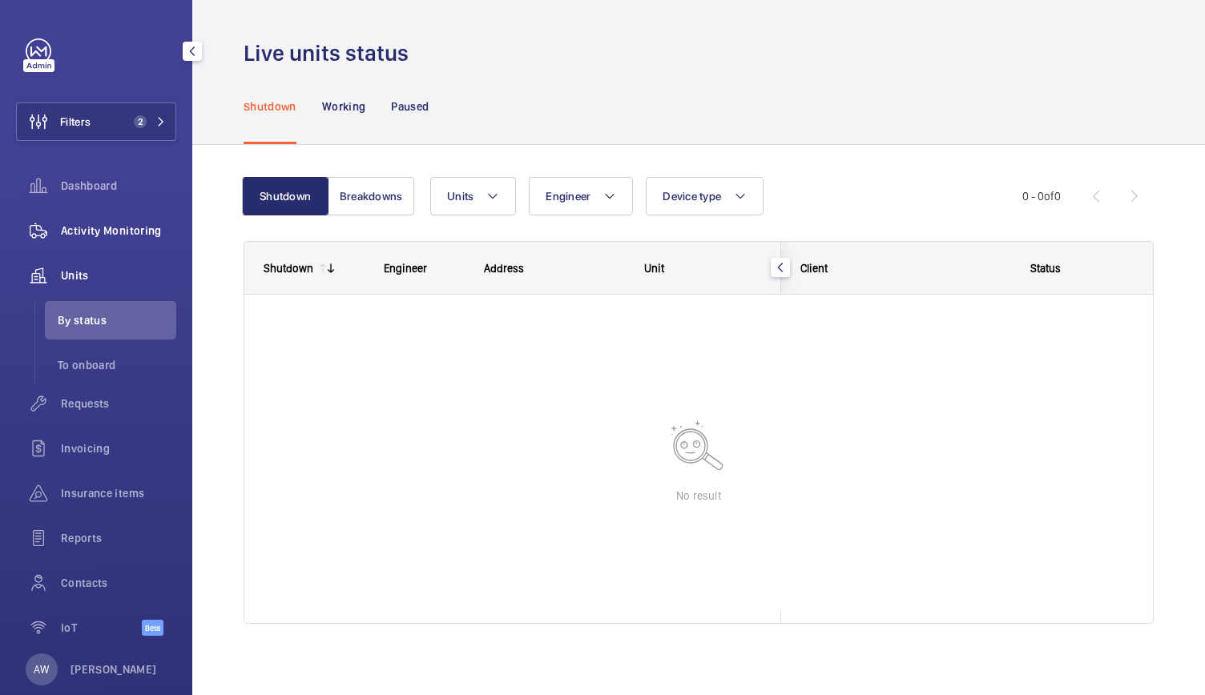
click at [107, 229] on span "Activity Monitoring" at bounding box center [118, 231] width 115 height 16
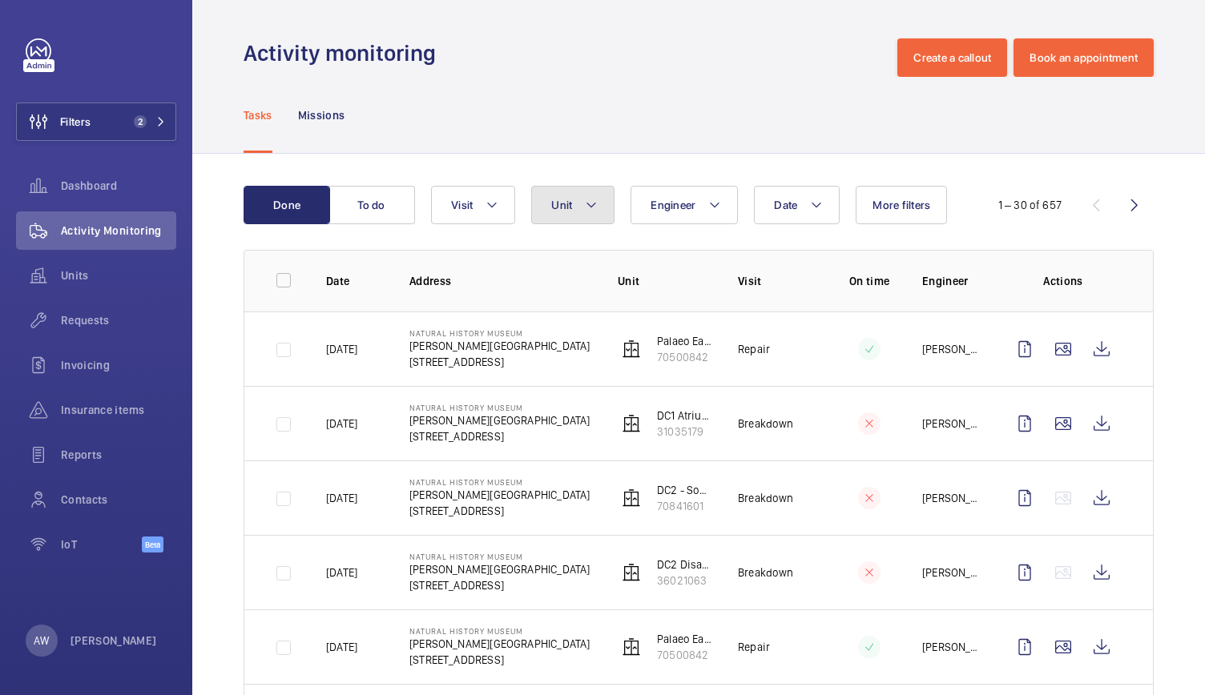
click at [581, 214] on button "Unit" at bounding box center [572, 205] width 83 height 38
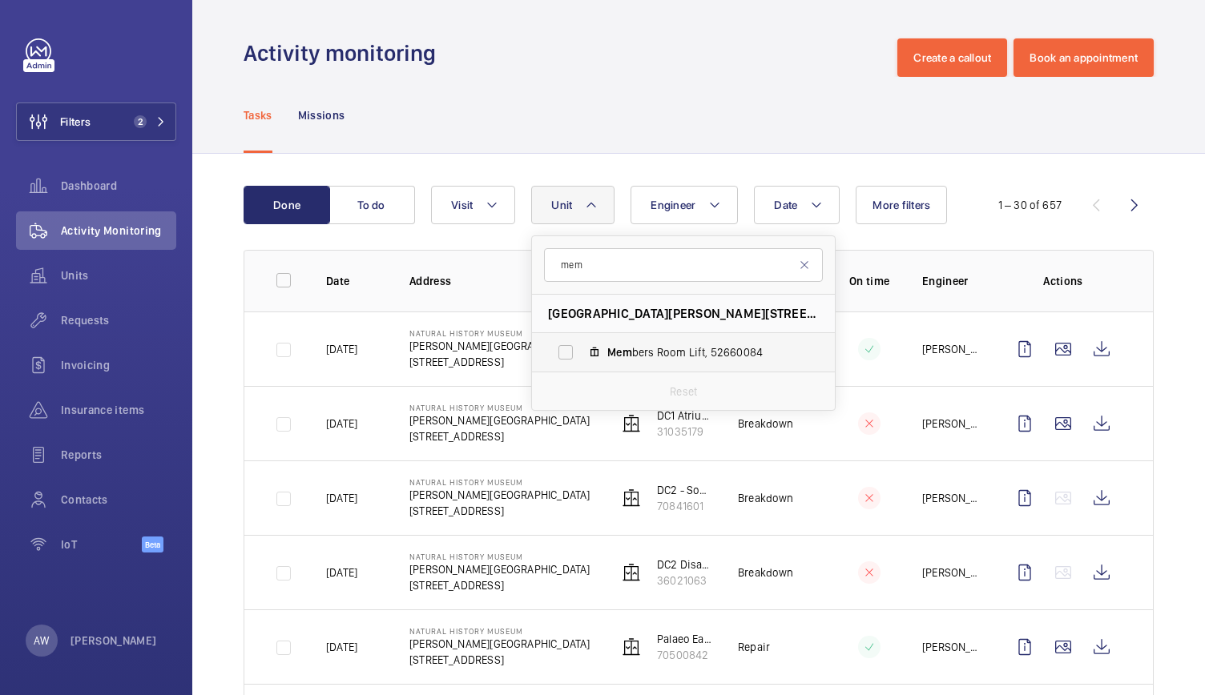
type input "mem"
click at [613, 364] on label "Mem bers Room Lift, 52660084" at bounding box center [670, 352] width 277 height 38
click at [581, 364] on input "Mem bers Room Lift, 52660084" at bounding box center [565, 352] width 32 height 32
checkbox input "true"
click at [628, 92] on div "Tasks Missions" at bounding box center [698, 115] width 910 height 76
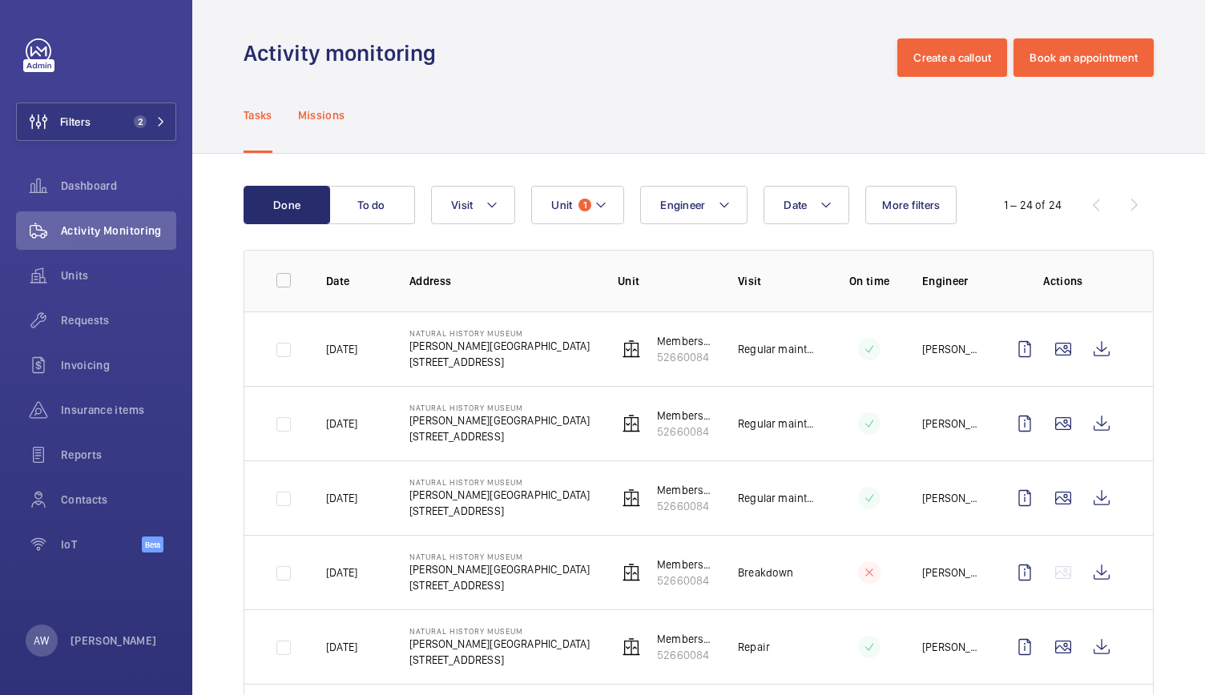
click at [328, 119] on p "Missions" at bounding box center [321, 115] width 47 height 16
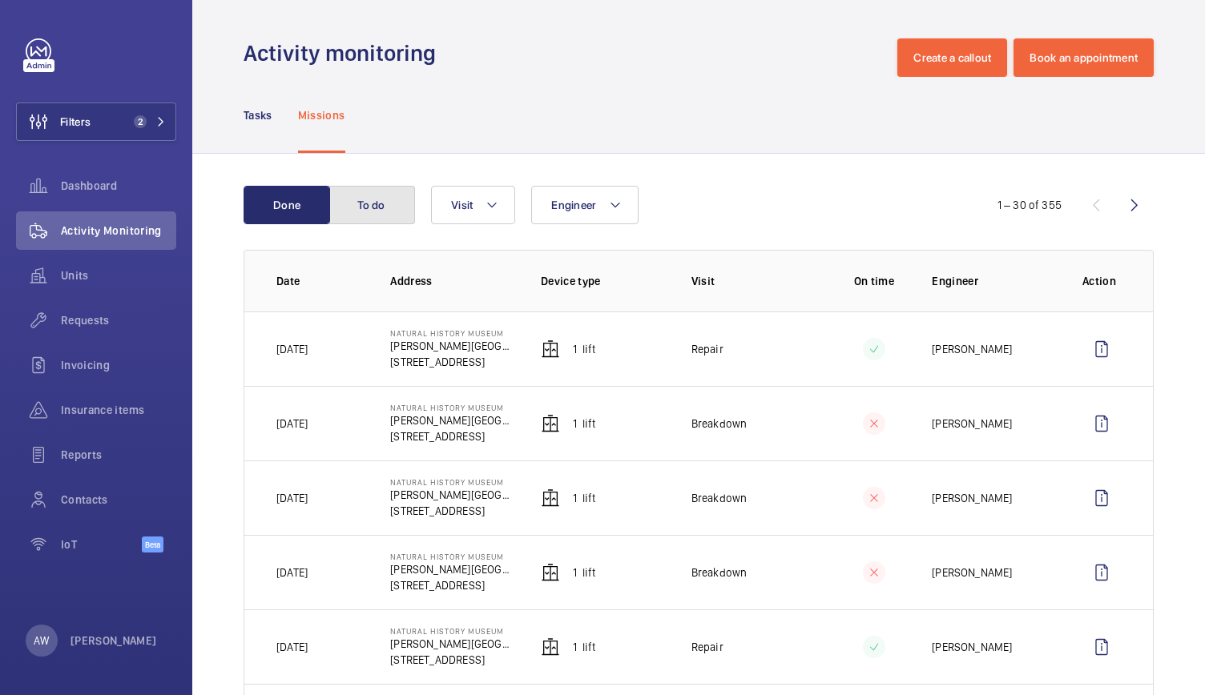
click at [356, 203] on button "To do" at bounding box center [371, 205] width 86 height 38
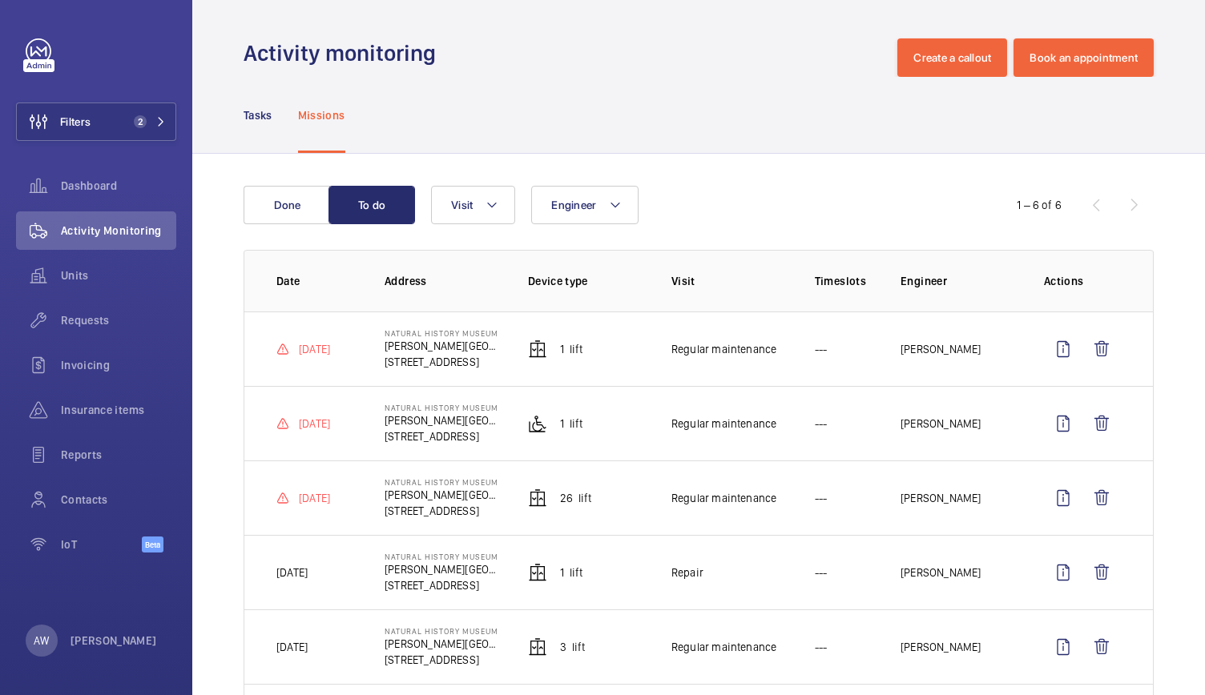
scroll to position [100, 0]
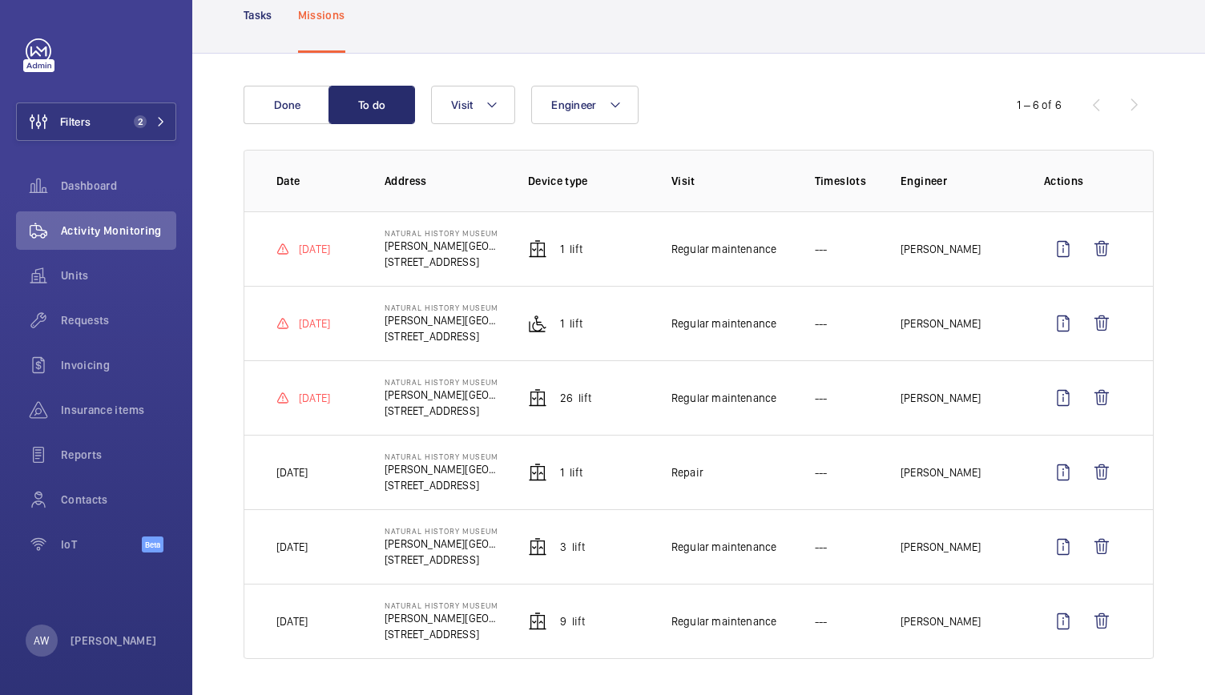
click at [292, 402] on div "[DATE]" at bounding box center [303, 398] width 54 height 16
click at [1049, 400] on wm-front-icon-button at bounding box center [1063, 398] width 38 height 38
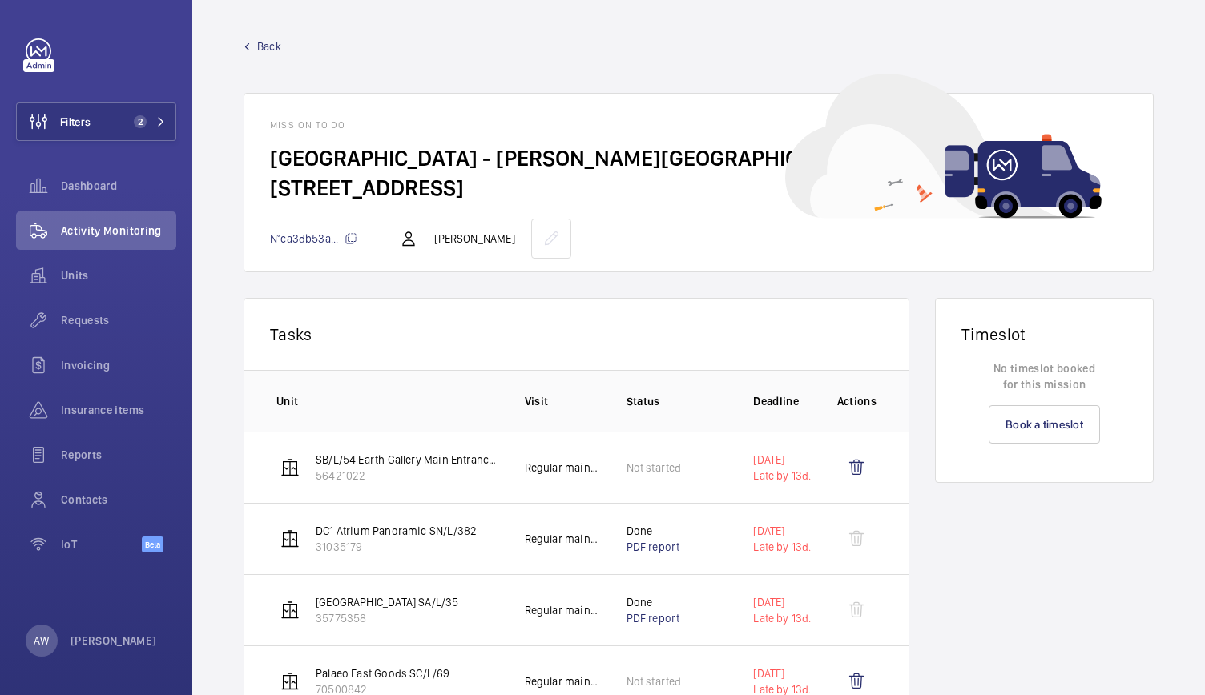
click at [263, 46] on span "Back" at bounding box center [269, 46] width 24 height 16
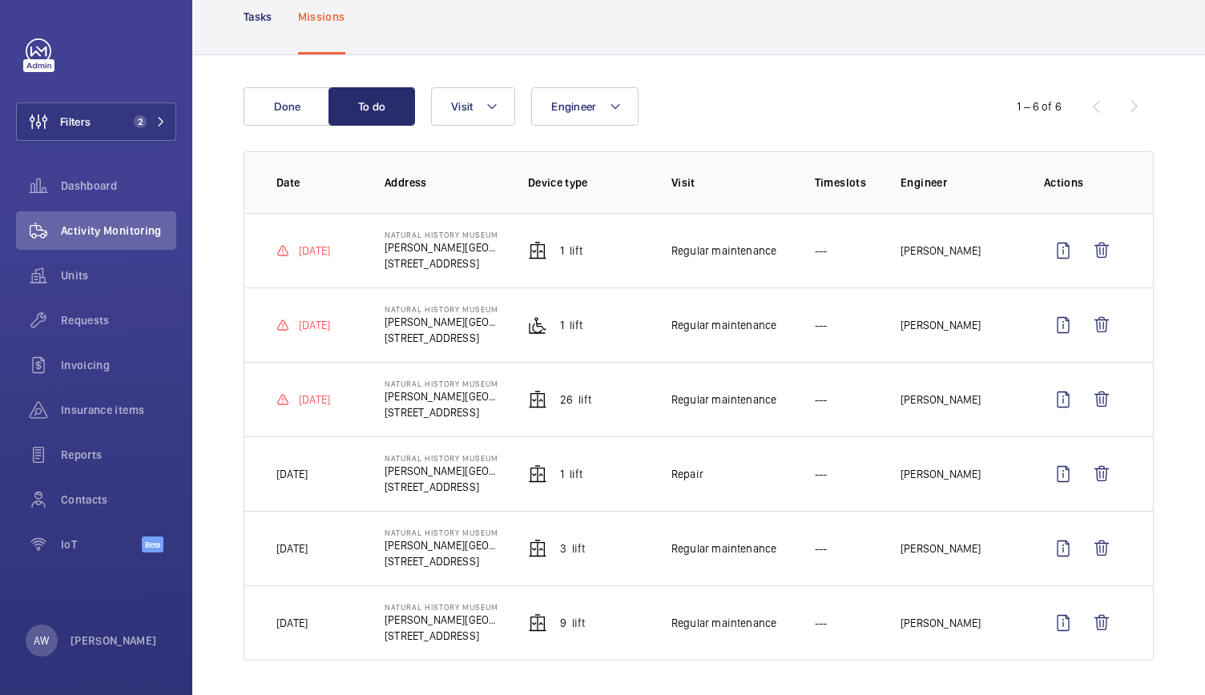
scroll to position [100, 0]
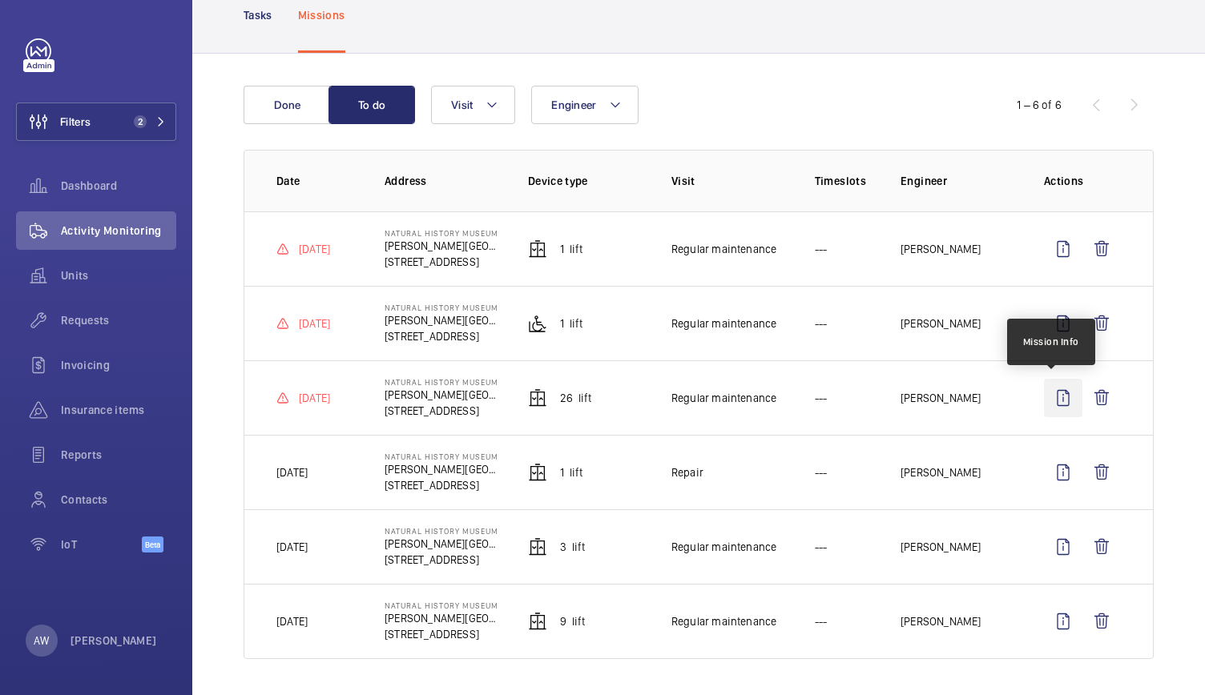
click at [1053, 392] on wm-front-icon-button at bounding box center [1063, 398] width 38 height 38
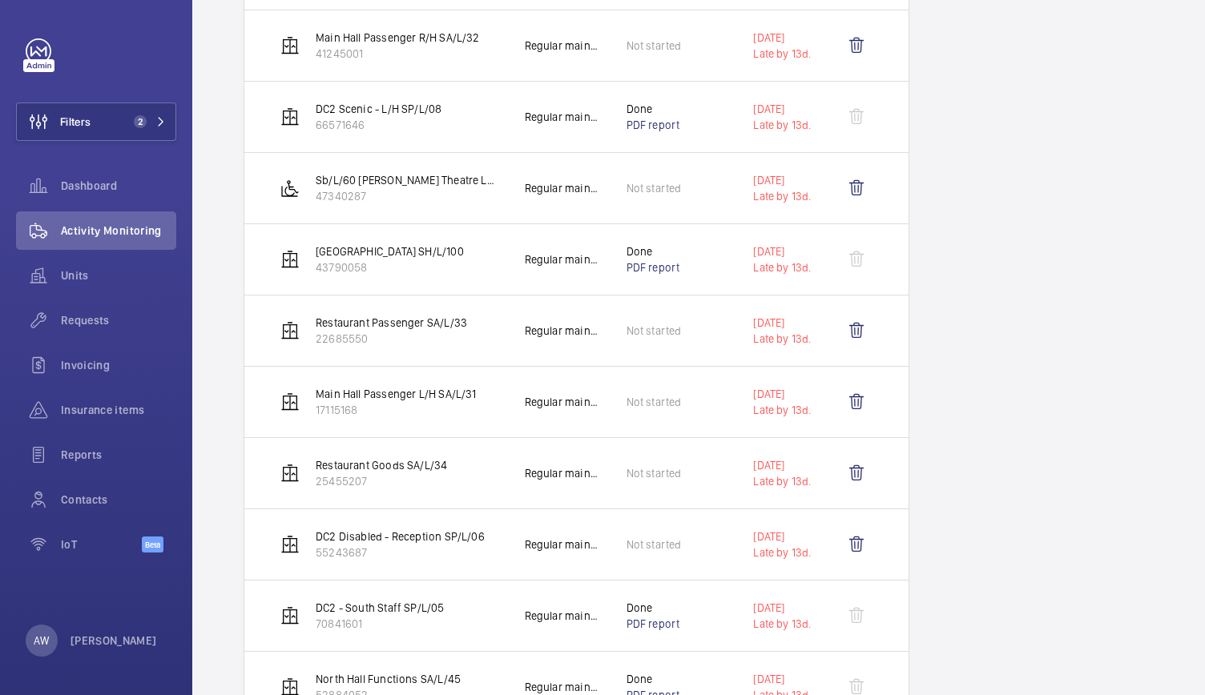
scroll to position [1305, 0]
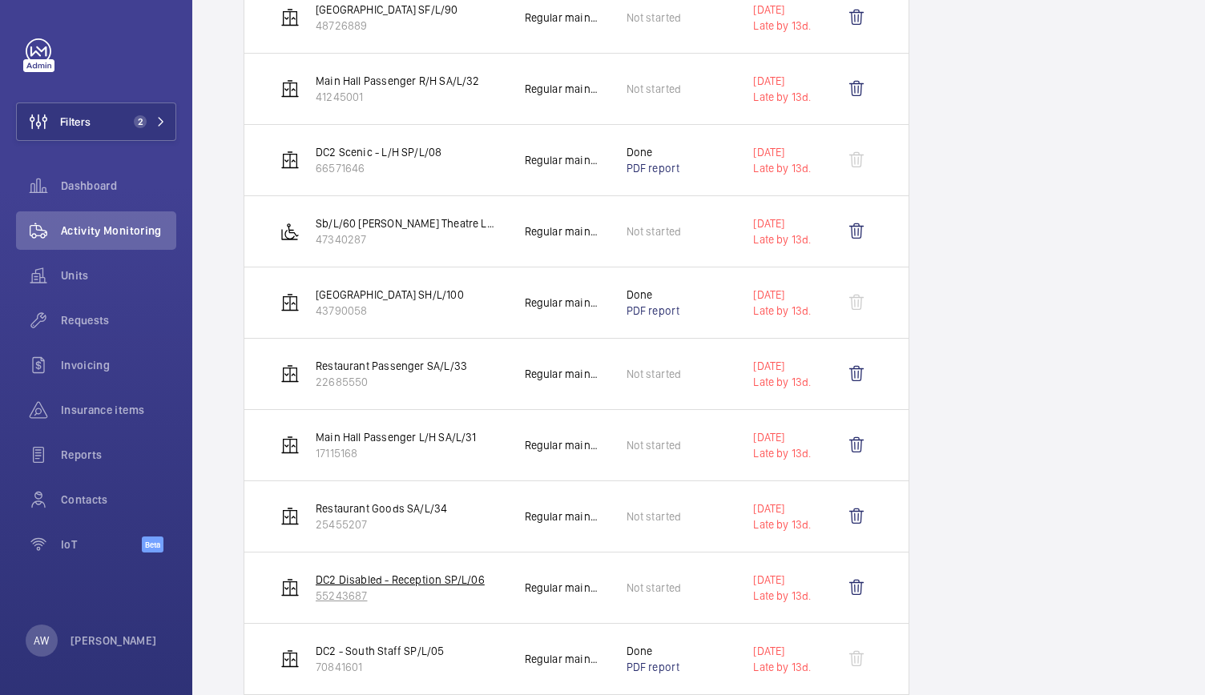
click at [389, 572] on p "DC2 Disabled - Reception SP/L/06" at bounding box center [400, 580] width 169 height 16
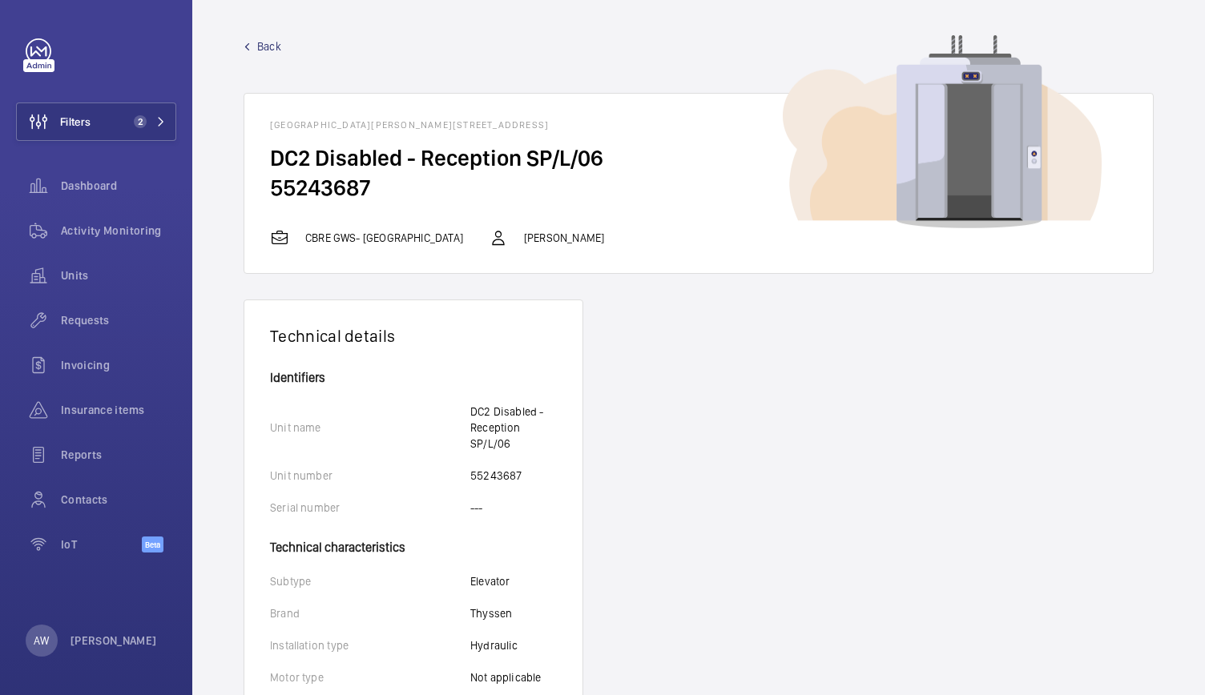
click at [272, 50] on span "Back" at bounding box center [269, 46] width 24 height 16
